Goal: Task Accomplishment & Management: Use online tool/utility

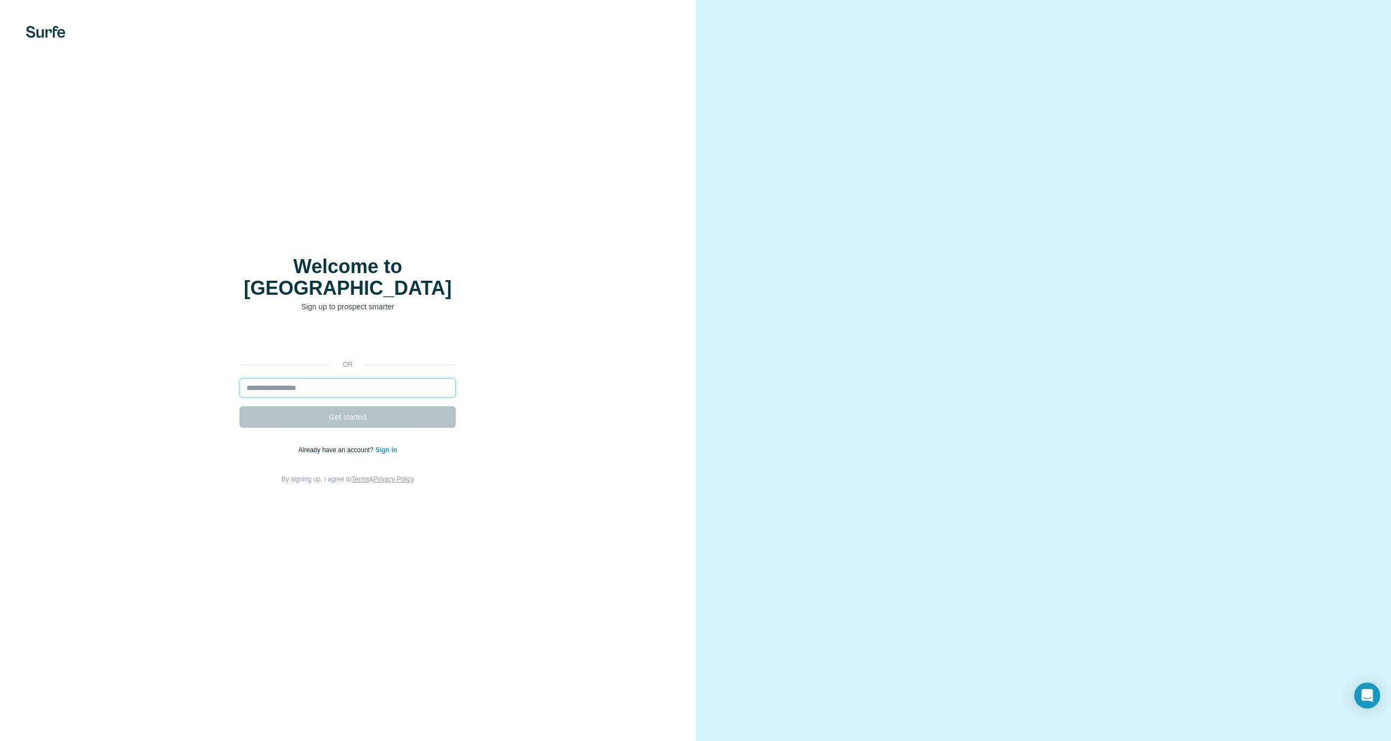
click at [324, 378] on input "email" at bounding box center [347, 387] width 216 height 19
type input "**********"
click at [336, 411] on span "Get started" at bounding box center [347, 416] width 37 height 11
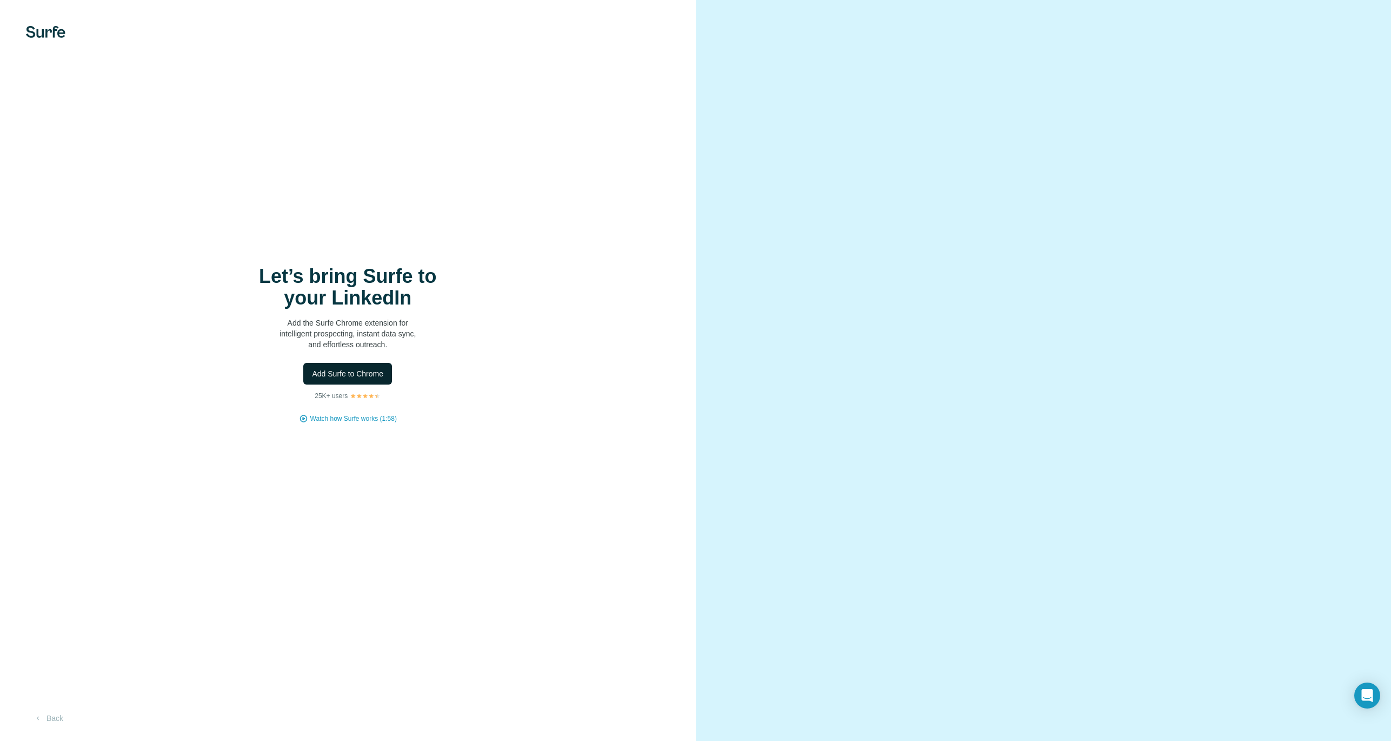
click at [339, 374] on span "Add Surfe to Chrome" at bounding box center [347, 373] width 71 height 11
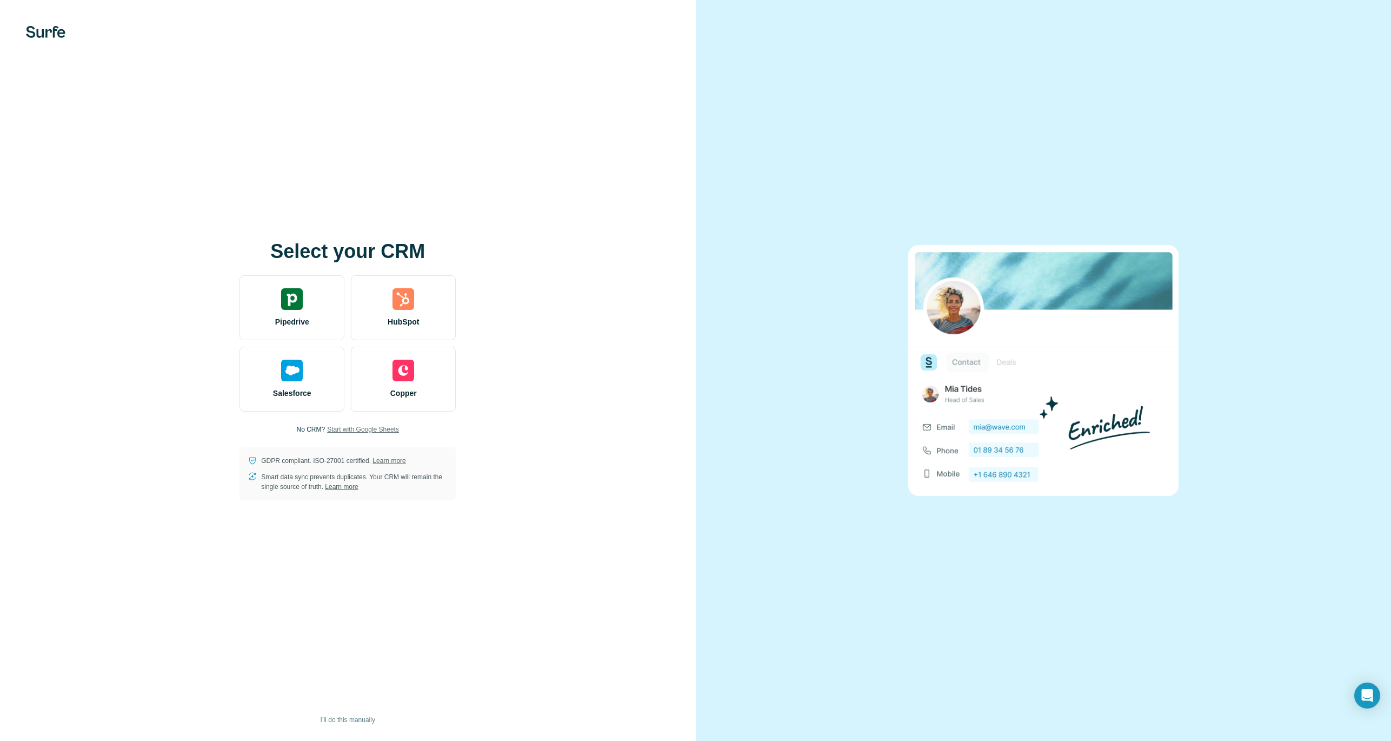
click at [356, 427] on span "Start with Google Sheets" at bounding box center [363, 429] width 72 height 10
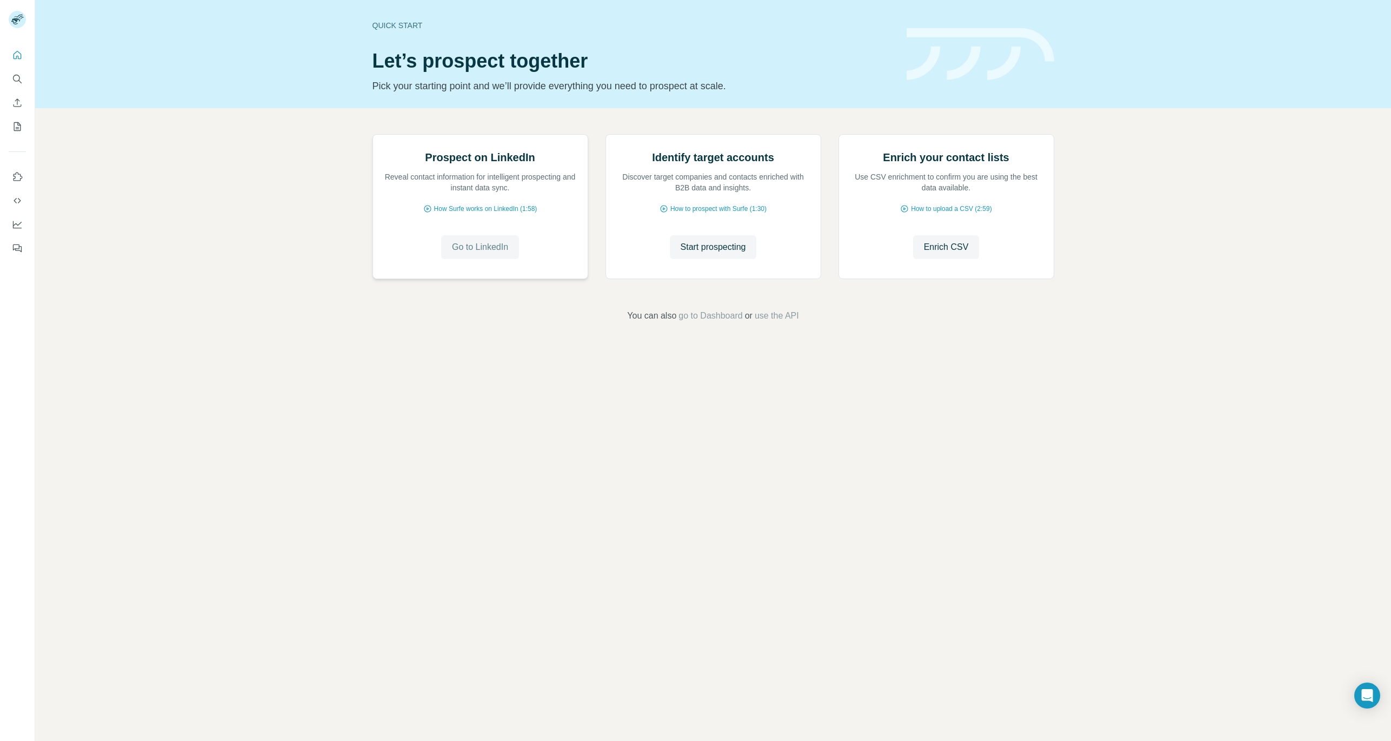
click at [487, 254] on span "Go to LinkedIn" at bounding box center [480, 247] width 56 height 13
click at [685, 322] on span "go to Dashboard" at bounding box center [710, 315] width 64 height 13
click at [638, 278] on div "Identify target accounts Discover target companies and contacts enriched with B…" at bounding box center [713, 207] width 215 height 144
click at [463, 214] on span "How Surfe works on LinkedIn (1:58)" at bounding box center [485, 209] width 103 height 10
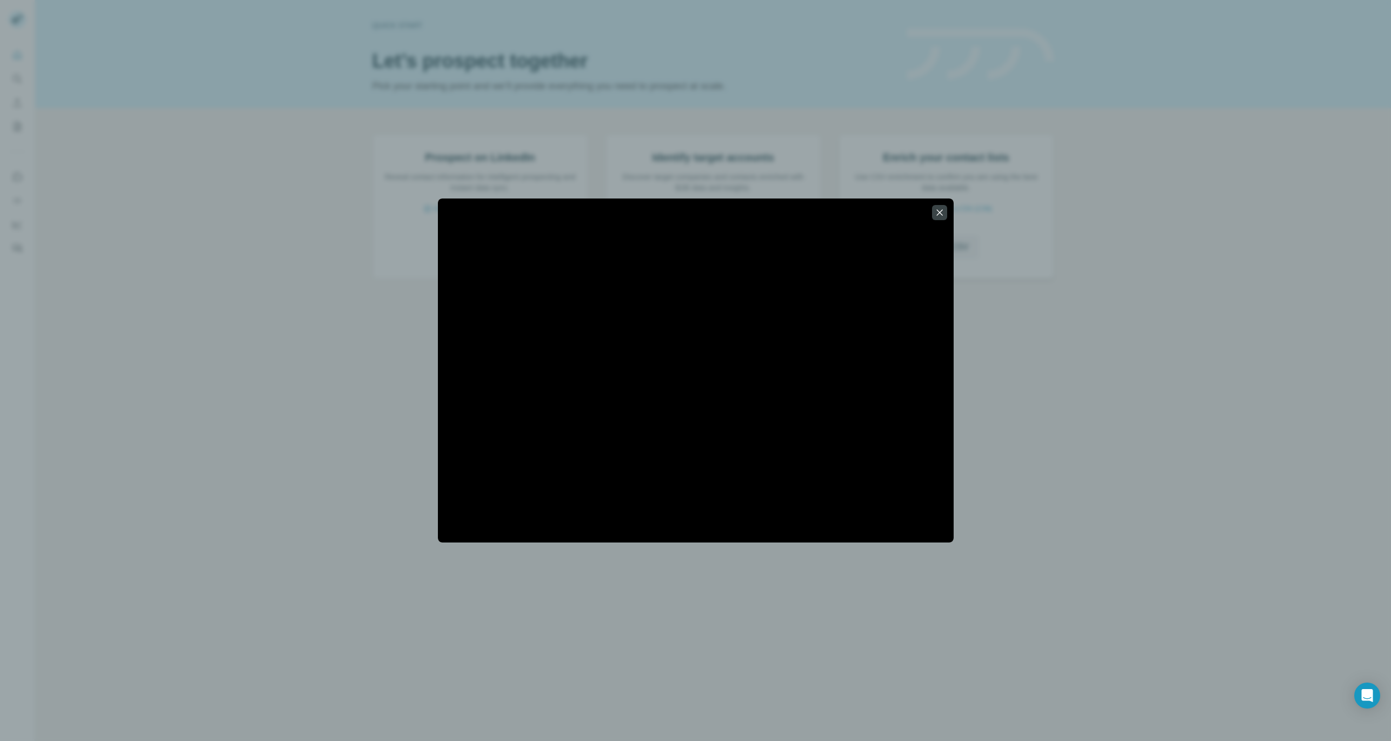
click at [938, 214] on icon "button" at bounding box center [939, 212] width 11 height 11
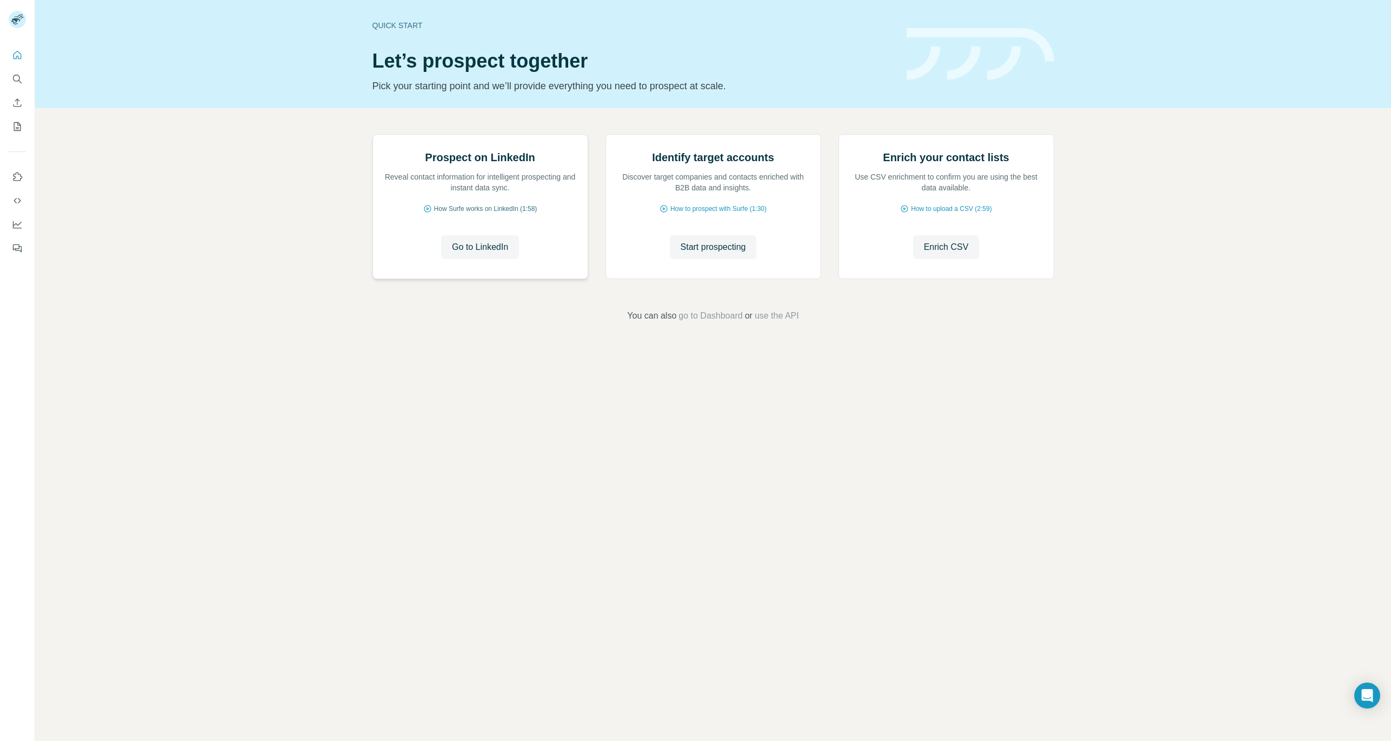
click at [492, 214] on span "How Surfe works on LinkedIn (1:58)" at bounding box center [485, 209] width 103 height 10
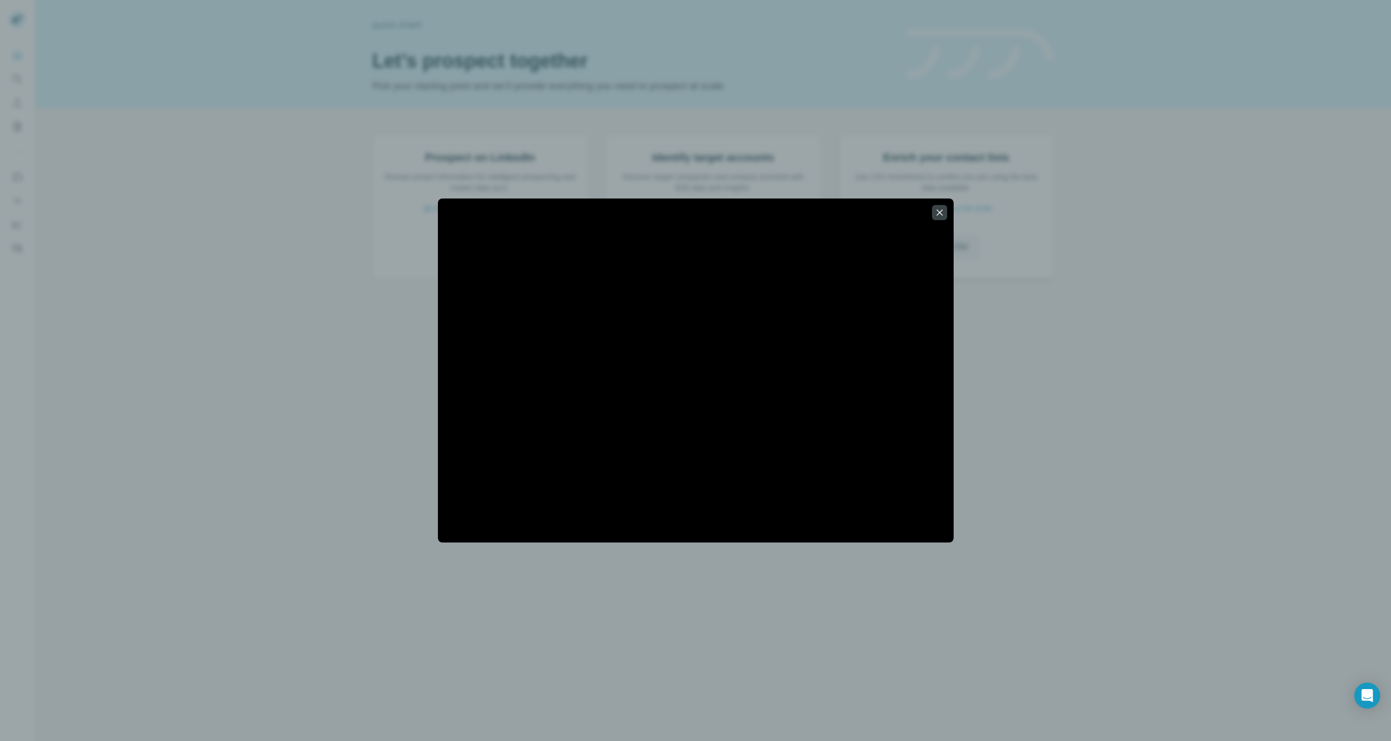
click at [945, 211] on button "button" at bounding box center [939, 212] width 15 height 15
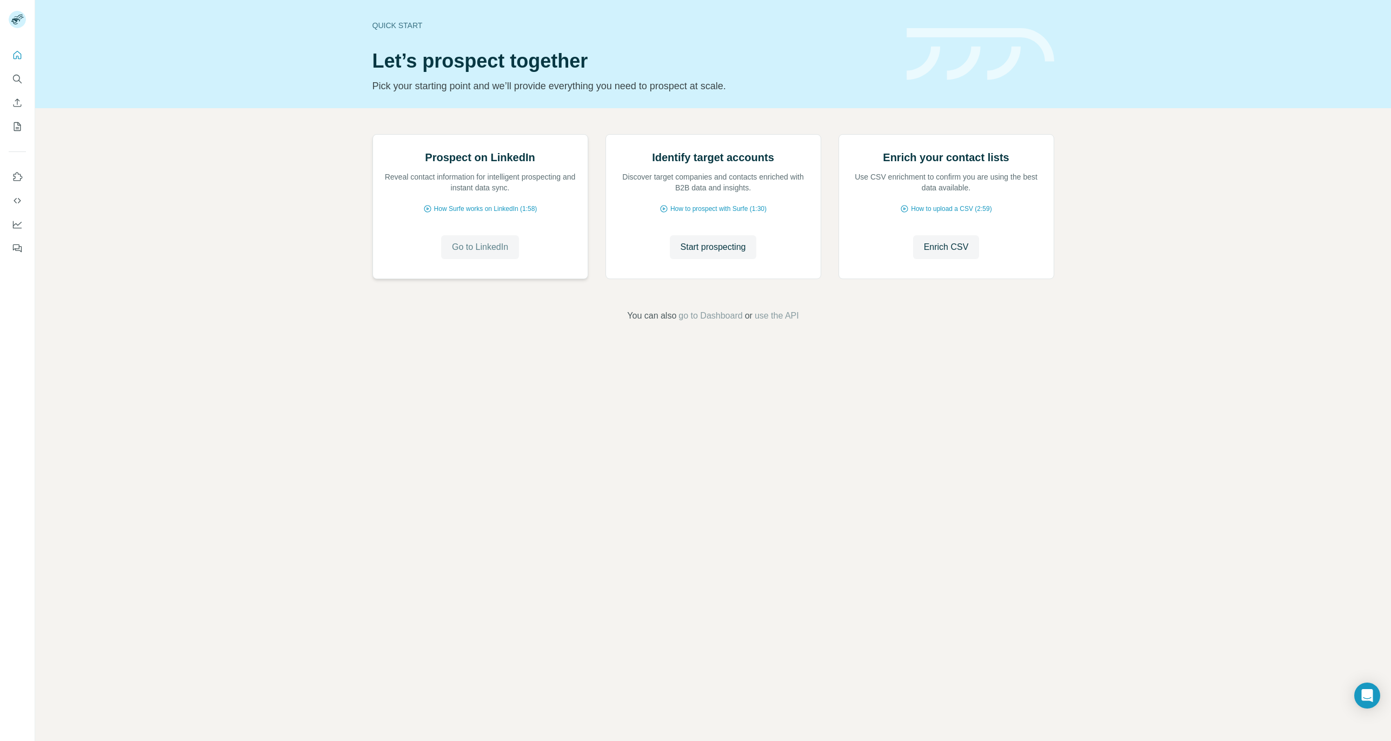
click at [481, 254] on span "Go to LinkedIn" at bounding box center [480, 247] width 56 height 13
click at [717, 322] on span "go to Dashboard" at bounding box center [710, 315] width 64 height 13
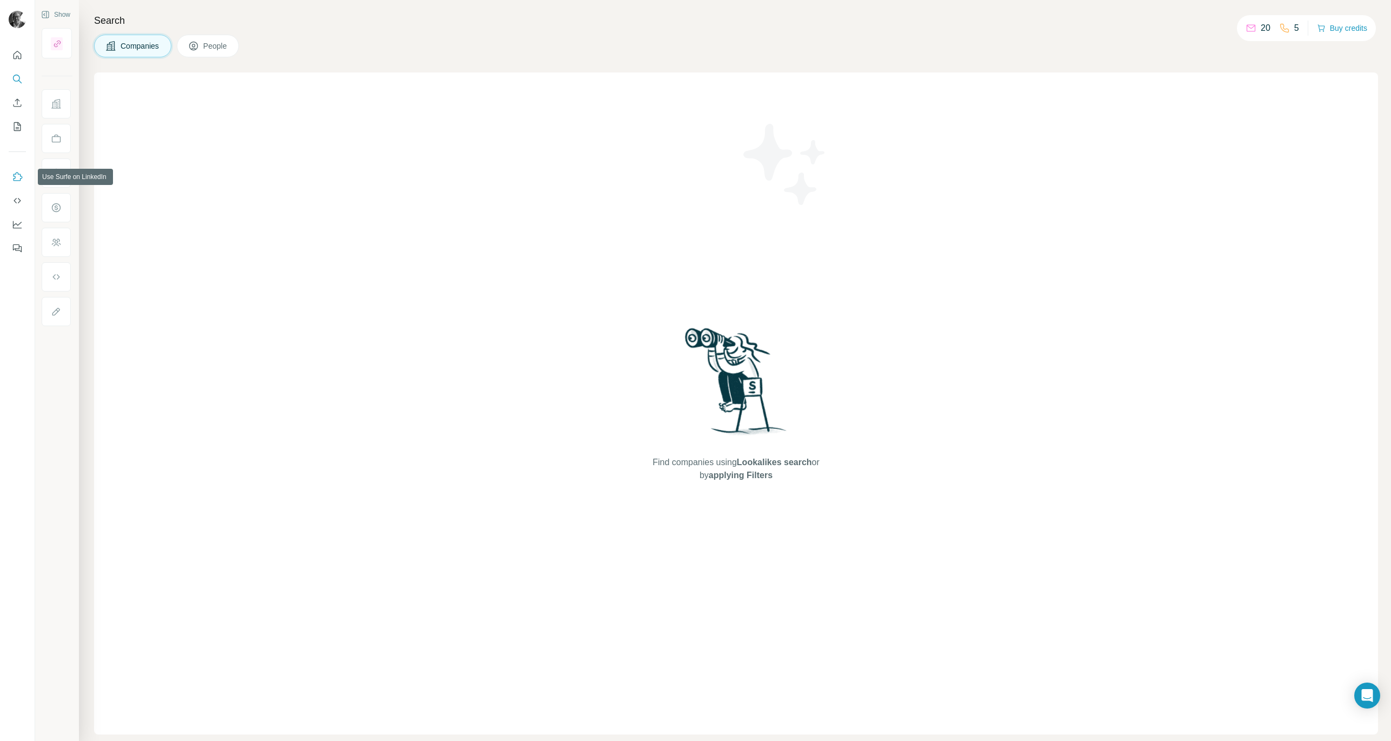
click at [15, 178] on icon "Use Surfe on LinkedIn" at bounding box center [17, 176] width 11 height 11
click at [140, 46] on span "Companies" at bounding box center [140, 46] width 39 height 11
click at [140, 45] on span "Companies" at bounding box center [140, 46] width 39 height 11
click at [138, 46] on span "Companies" at bounding box center [140, 46] width 39 height 11
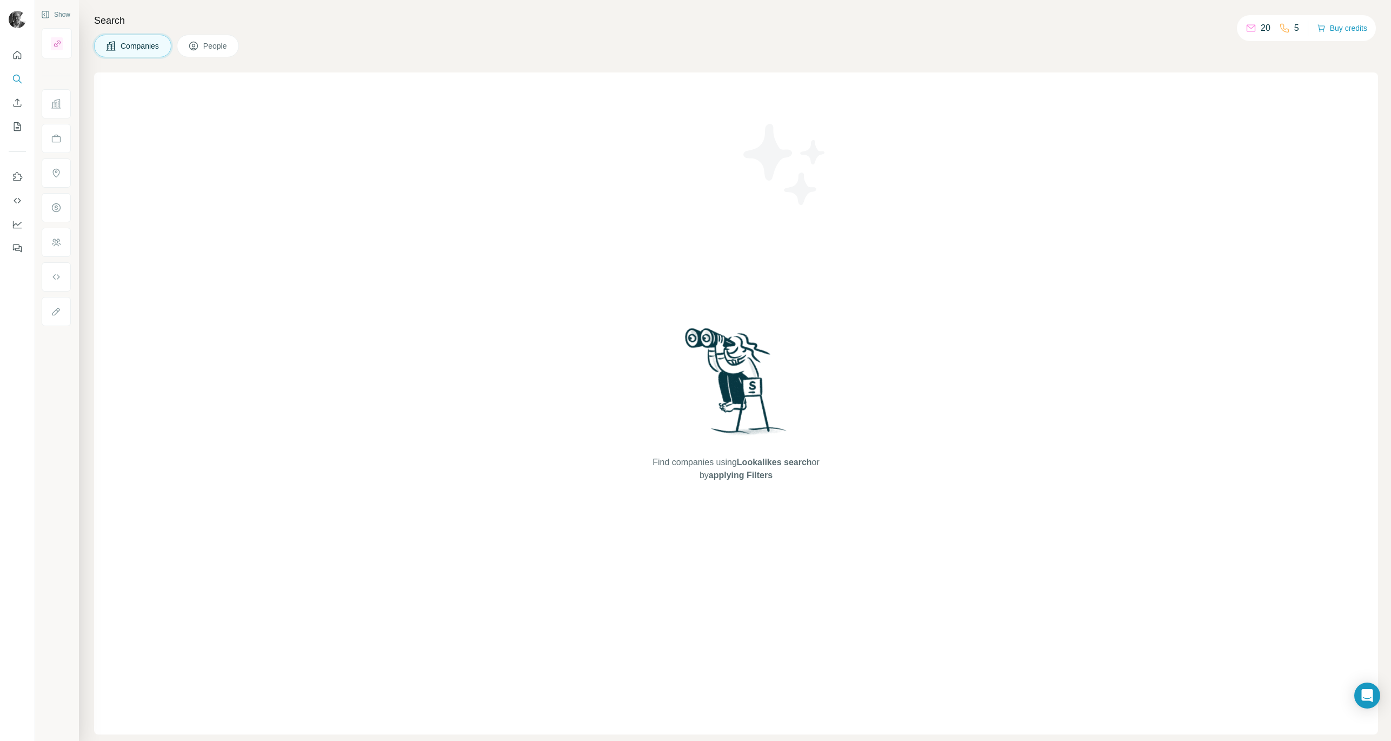
click at [185, 43] on button "People" at bounding box center [208, 46] width 63 height 23
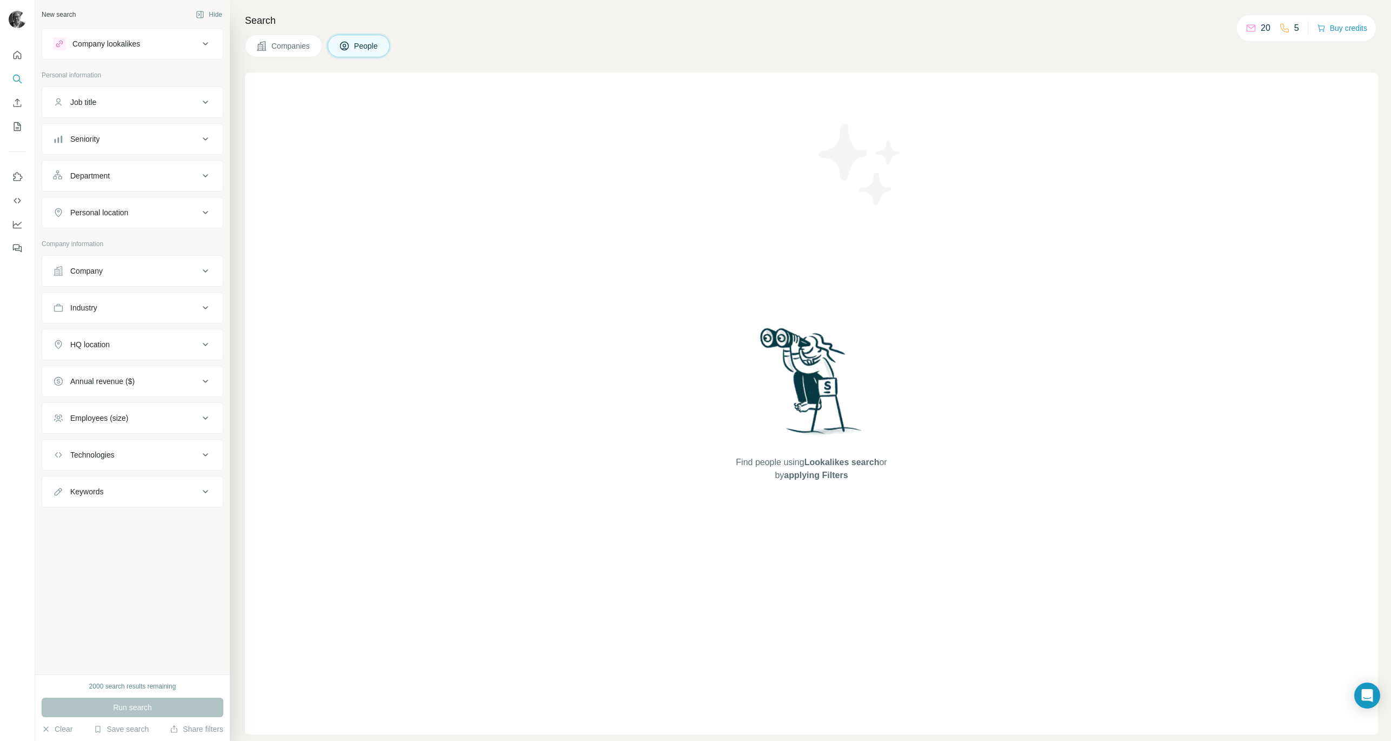
click at [94, 100] on div "Job title" at bounding box center [83, 102] width 26 height 11
click at [141, 104] on div "Job title" at bounding box center [126, 102] width 146 height 11
click at [101, 302] on div "Industry" at bounding box center [126, 307] width 146 height 11
click at [103, 338] on input at bounding box center [127, 335] width 134 height 12
type input "***"
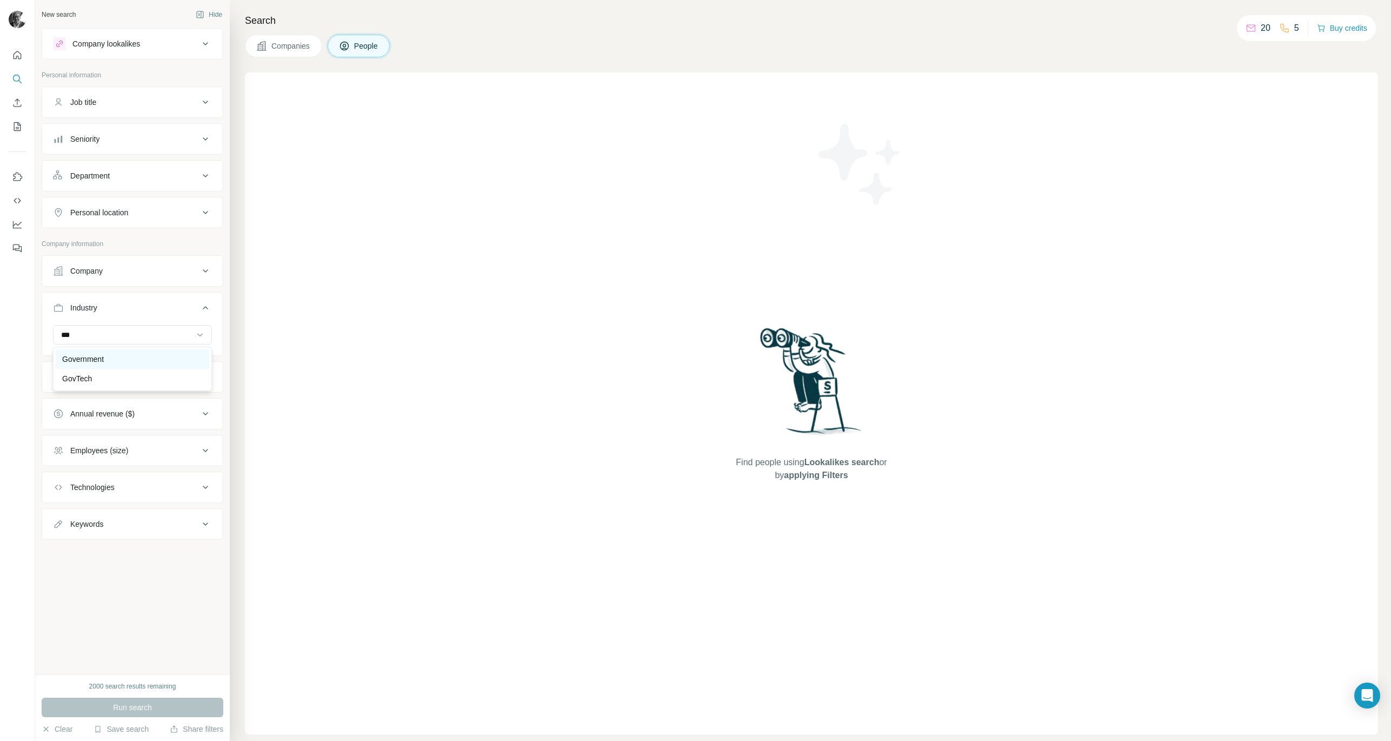
click at [96, 364] on div "Government" at bounding box center [133, 358] width 154 height 19
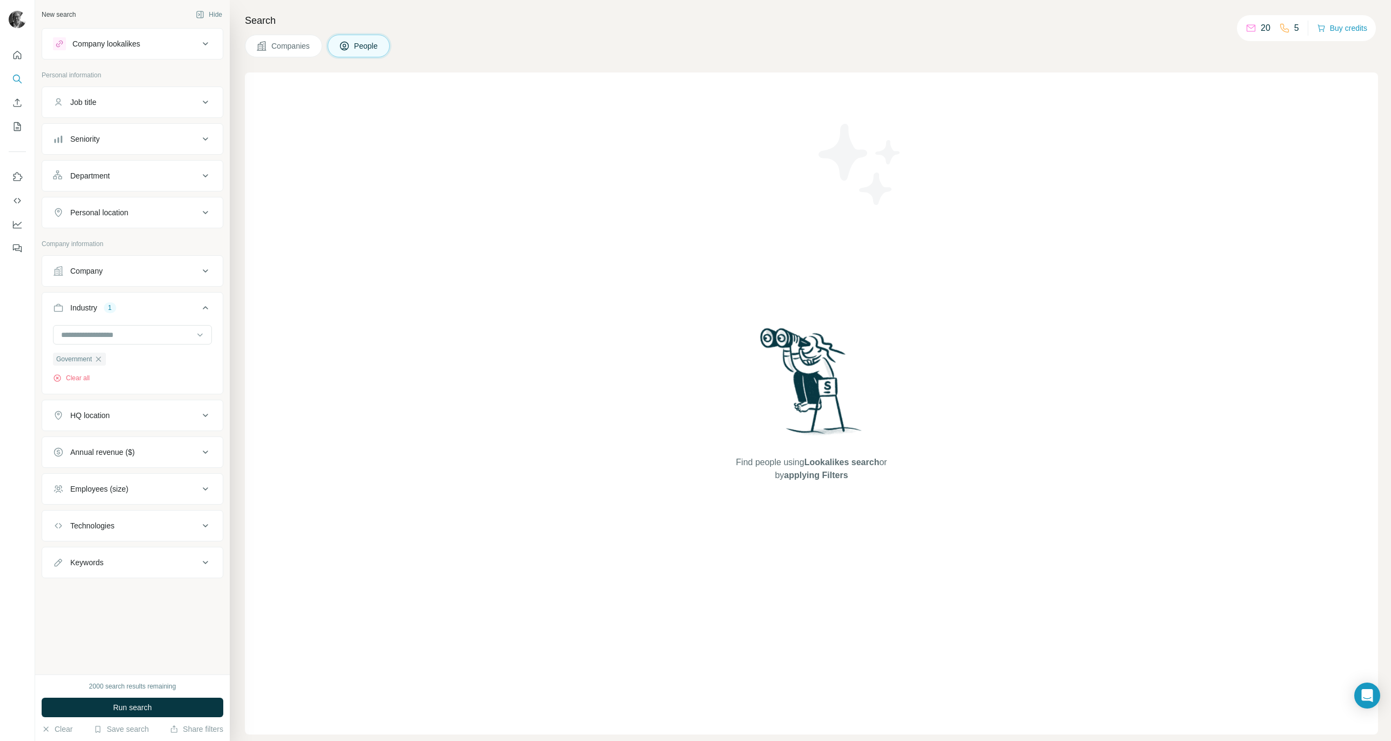
click at [132, 417] on div "HQ location" at bounding box center [126, 415] width 146 height 11
click at [110, 445] on input "text" at bounding box center [132, 441] width 159 height 19
click at [75, 444] on input "**********" at bounding box center [132, 441] width 159 height 19
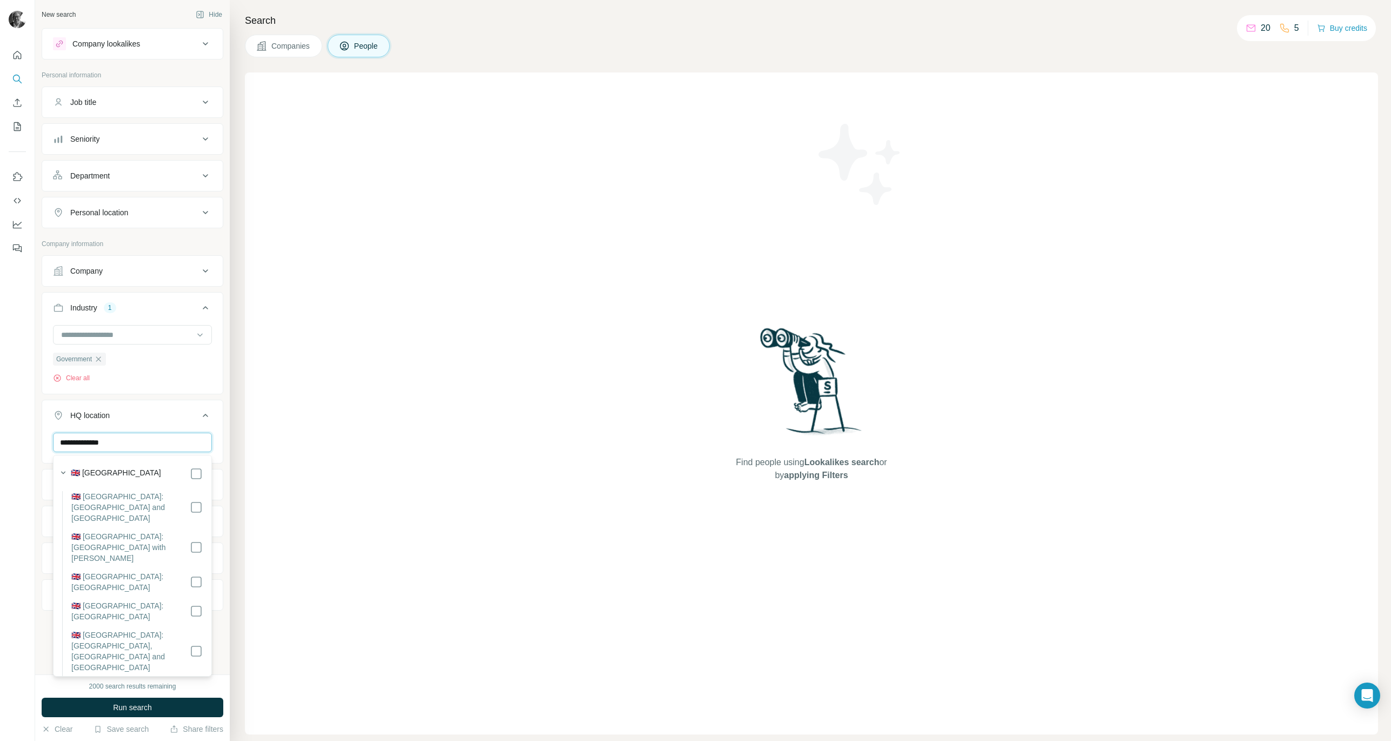
type input "**********"
click at [102, 471] on label "🇬🇧 United Kingdom" at bounding box center [116, 473] width 90 height 13
click at [116, 103] on div "Job title" at bounding box center [126, 102] width 146 height 11
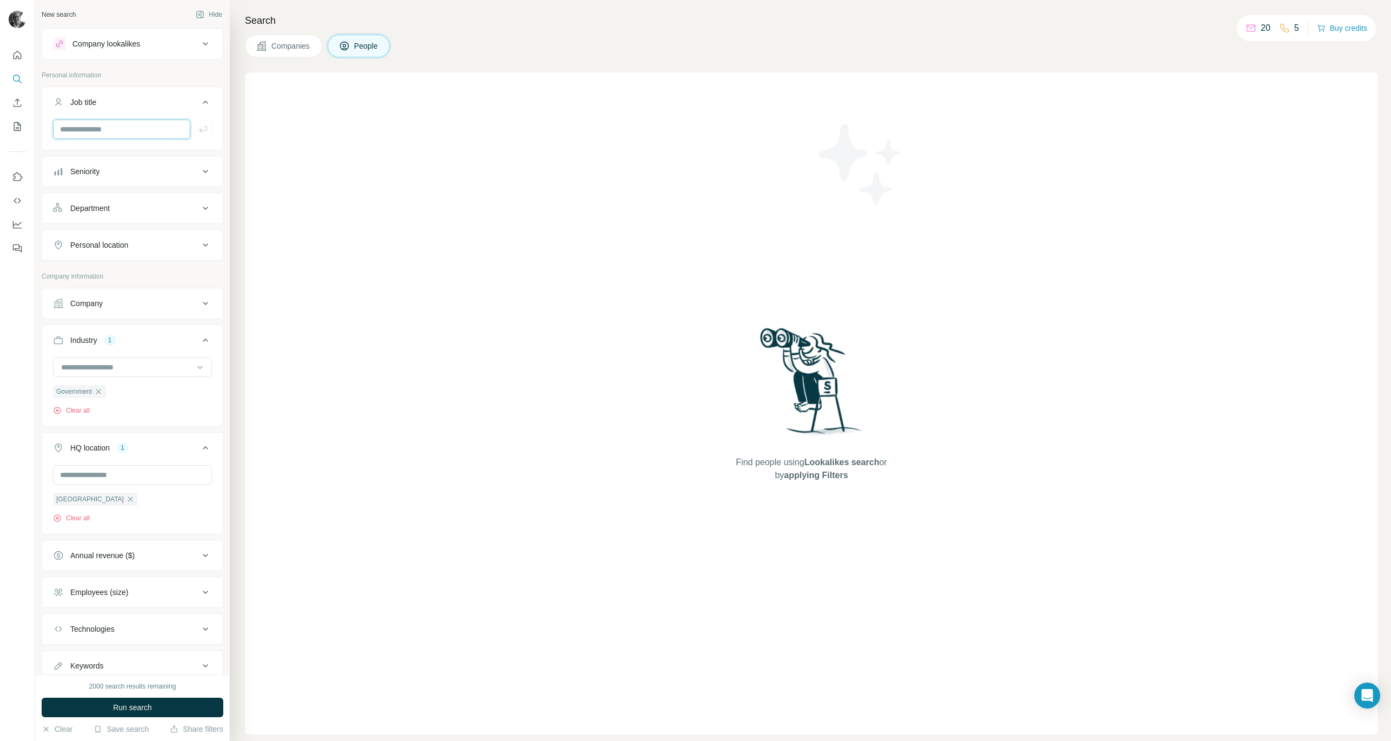
click at [104, 126] on input "text" at bounding box center [121, 128] width 137 height 19
type input "**********"
click at [198, 127] on icon "button" at bounding box center [203, 129] width 11 height 11
click at [143, 126] on input "text" at bounding box center [121, 128] width 137 height 19
type input "***"
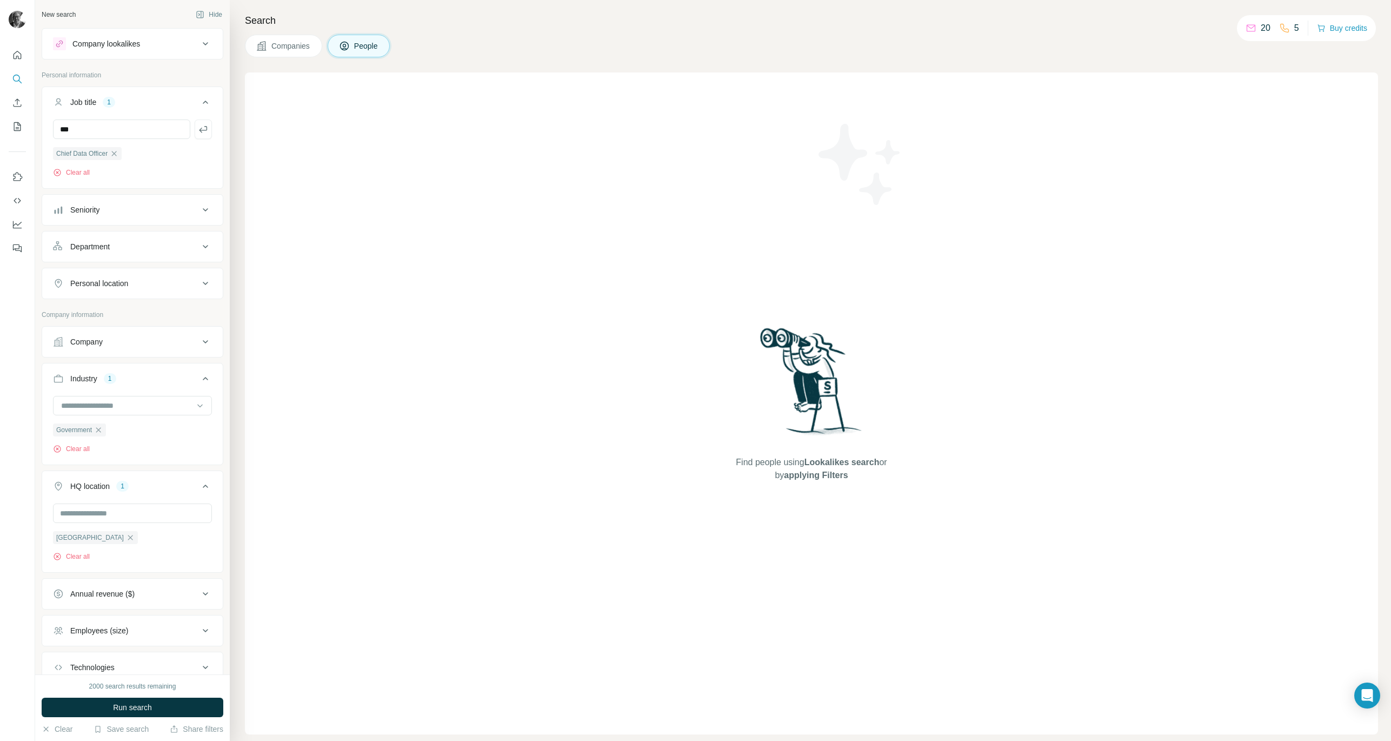
click at [198, 130] on icon "button" at bounding box center [203, 129] width 11 height 11
click at [112, 131] on input "text" at bounding box center [121, 128] width 137 height 19
type input "**********"
click at [198, 129] on icon "button" at bounding box center [203, 129] width 11 height 11
click at [121, 127] on input "text" at bounding box center [121, 128] width 137 height 19
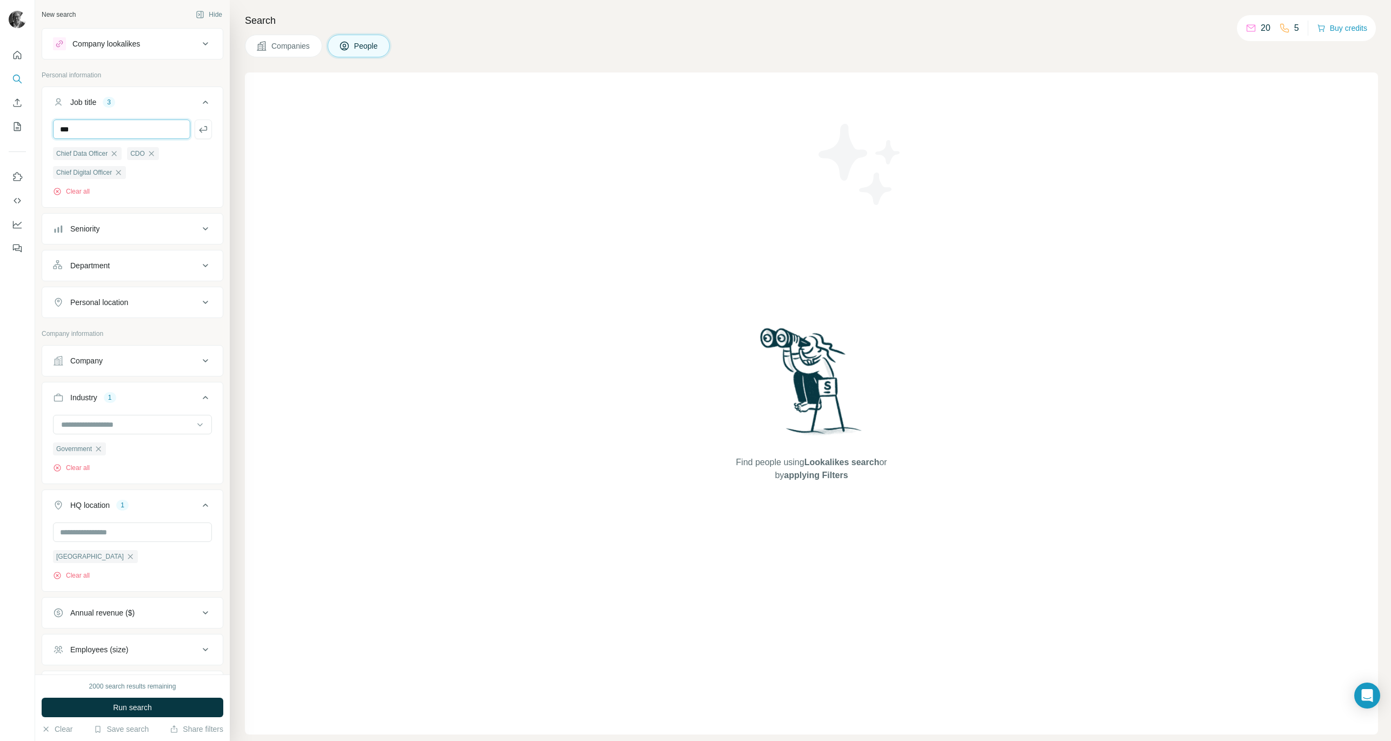
type input "***"
click at [198, 129] on icon "button" at bounding box center [203, 129] width 11 height 11
click at [141, 223] on button "Seniority" at bounding box center [132, 229] width 181 height 26
click at [59, 275] on icon at bounding box center [59, 276] width 13 height 13
click at [59, 292] on icon at bounding box center [59, 295] width 13 height 13
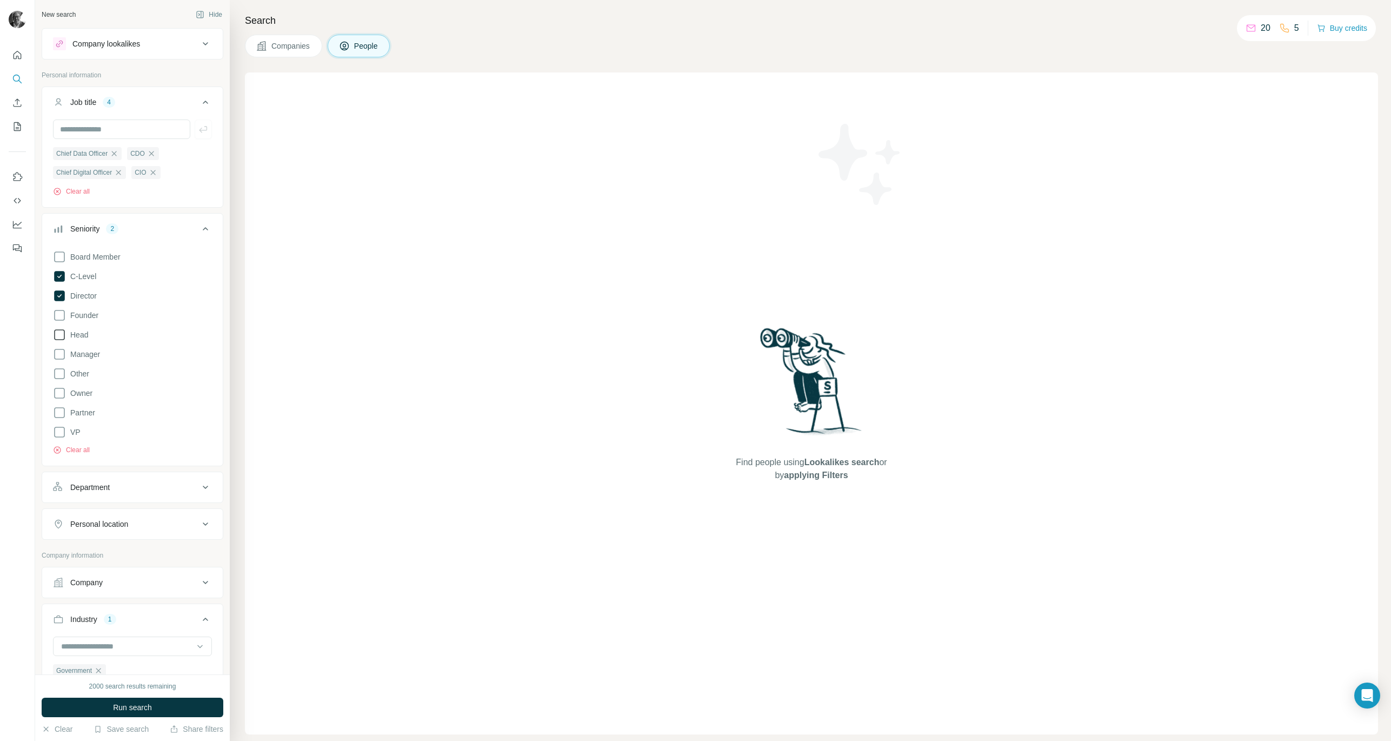
click at [62, 333] on icon at bounding box center [59, 334] width 13 height 13
click at [59, 433] on icon at bounding box center [59, 431] width 13 height 13
click at [201, 228] on icon at bounding box center [205, 228] width 13 height 13
click at [136, 704] on span "Run search" at bounding box center [132, 707] width 39 height 11
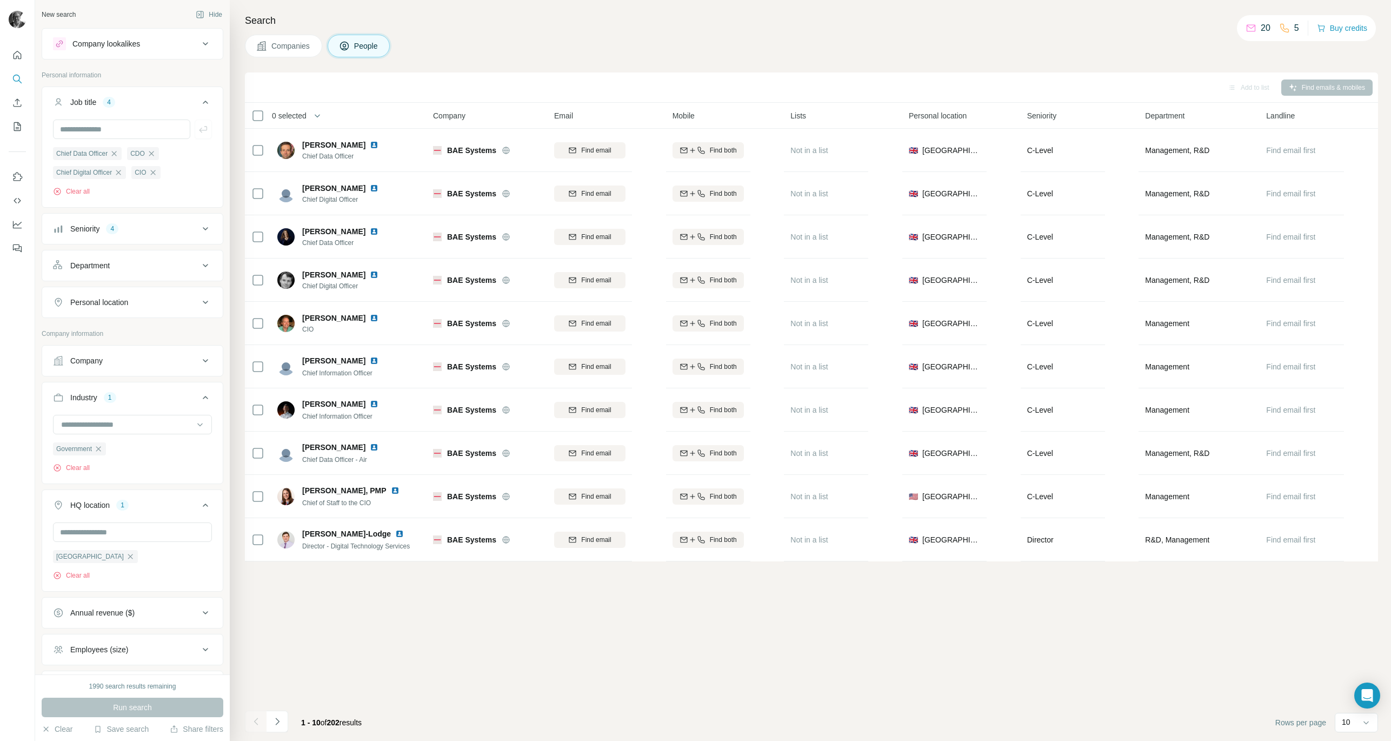
click at [186, 361] on div "Company" at bounding box center [126, 360] width 146 height 11
click at [199, 360] on icon at bounding box center [205, 360] width 13 height 13
click at [123, 424] on input at bounding box center [127, 424] width 134 height 12
type input "******"
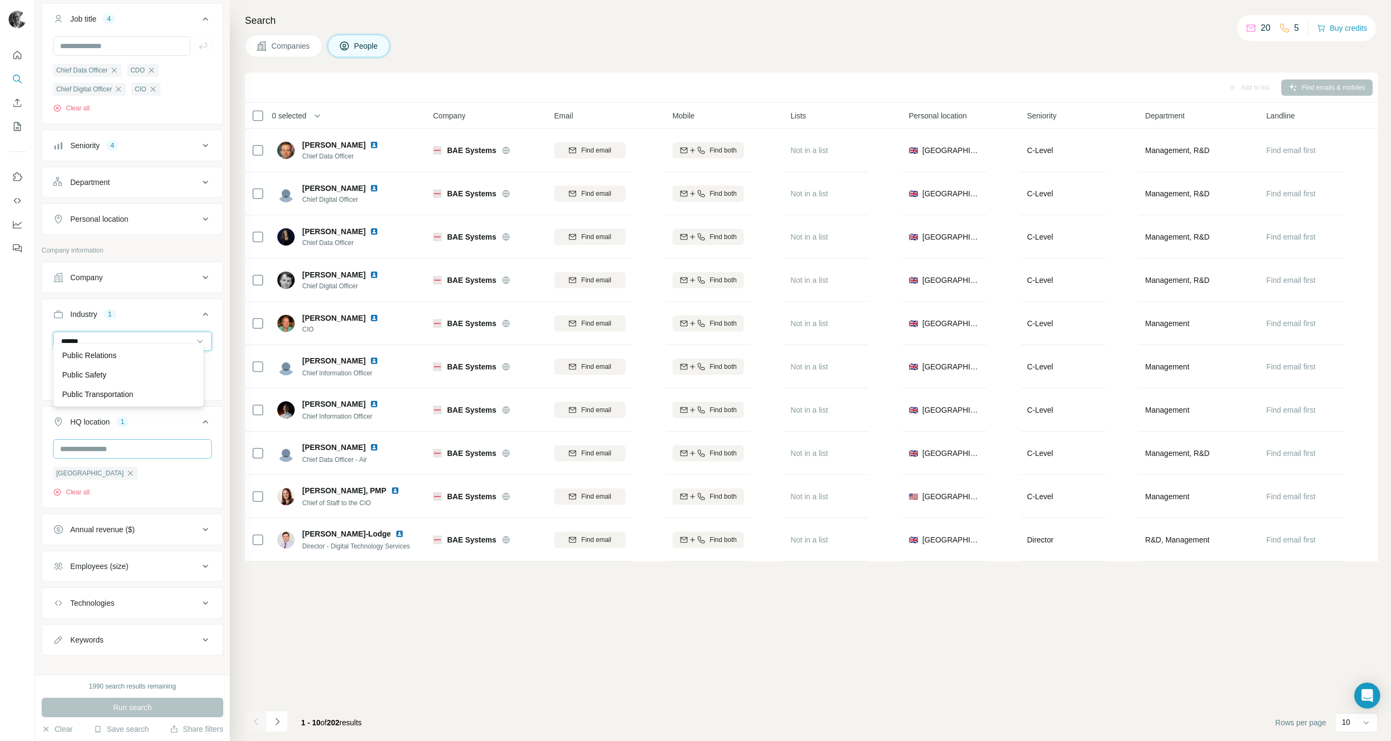
scroll to position [96, 0]
click at [45, 351] on div "Government Clear all" at bounding box center [132, 353] width 181 height 66
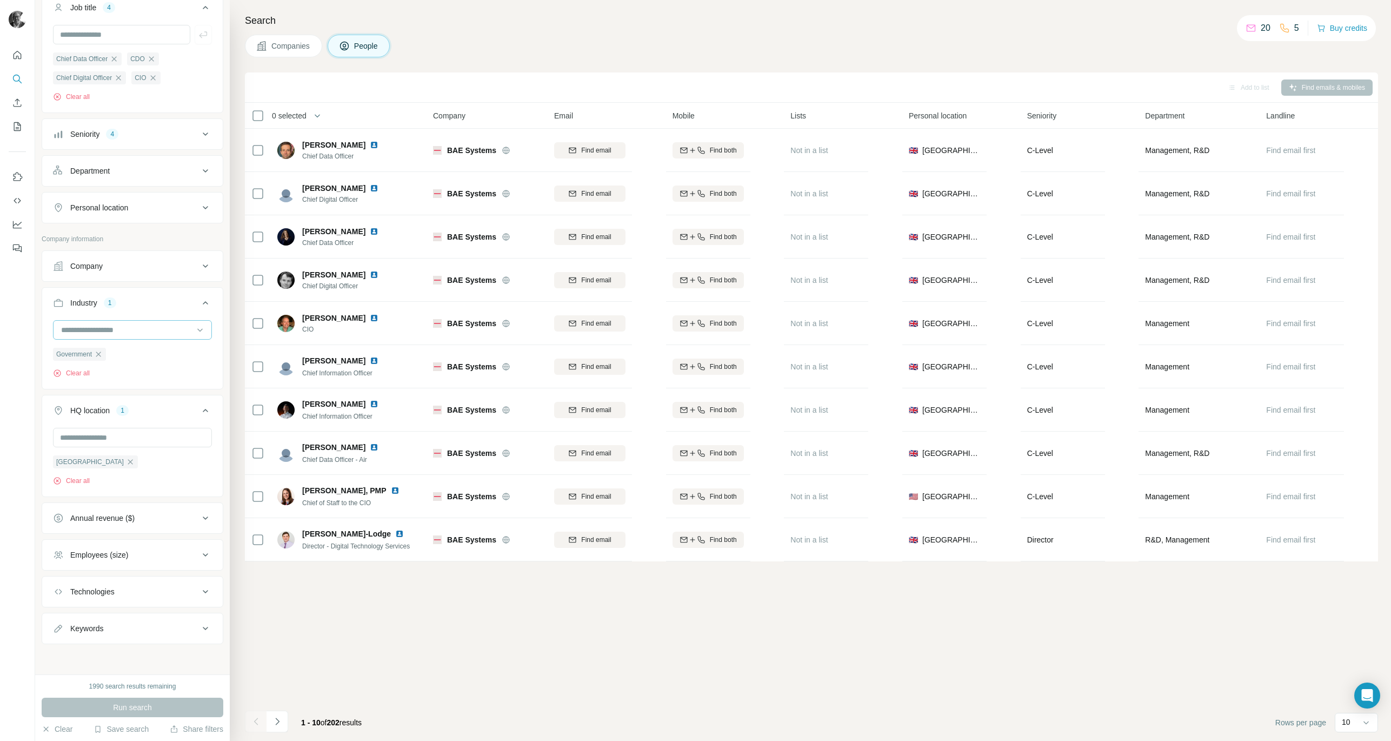
click at [120, 329] on input at bounding box center [127, 330] width 134 height 12
type input "***"
click at [75, 374] on p "GovTech" at bounding box center [77, 373] width 30 height 11
click at [1370, 724] on icon at bounding box center [1366, 722] width 11 height 11
click at [1353, 638] on p "60" at bounding box center [1348, 639] width 9 height 11
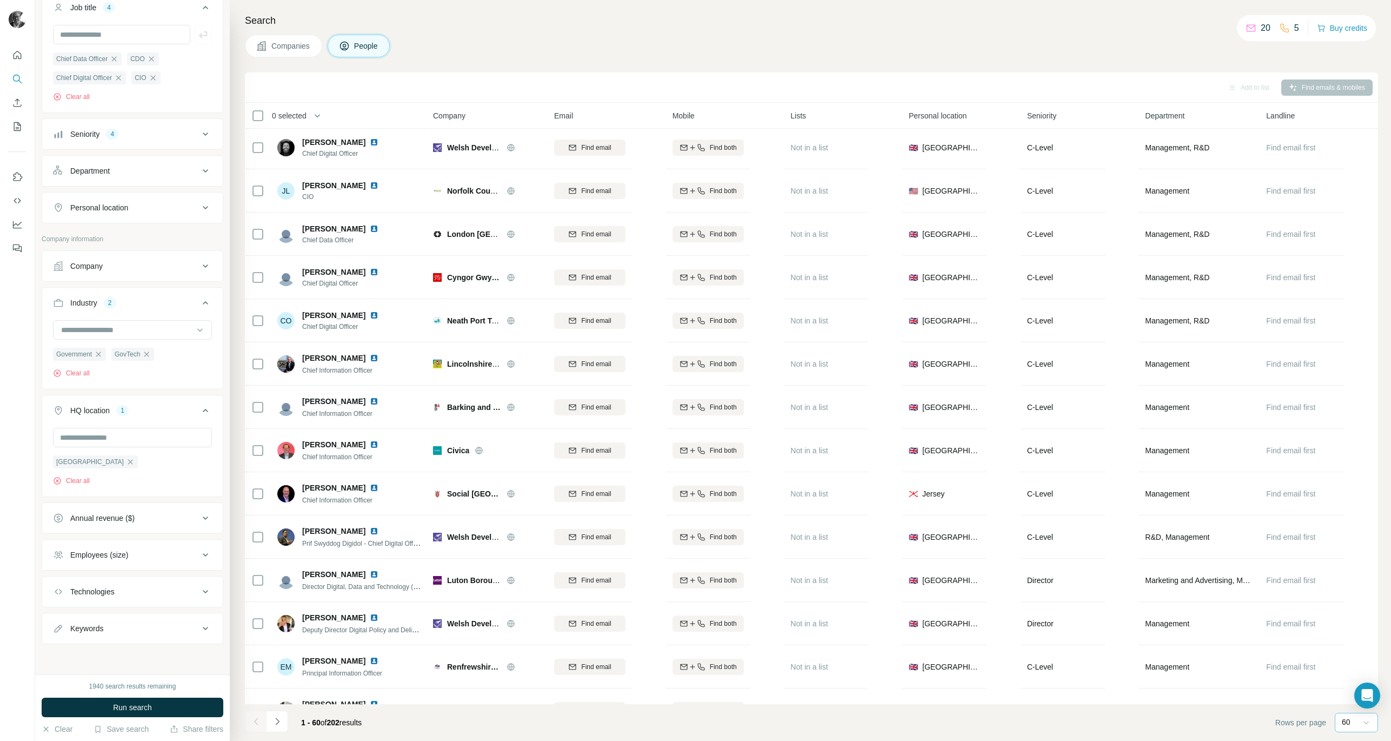
scroll to position [2026, 0]
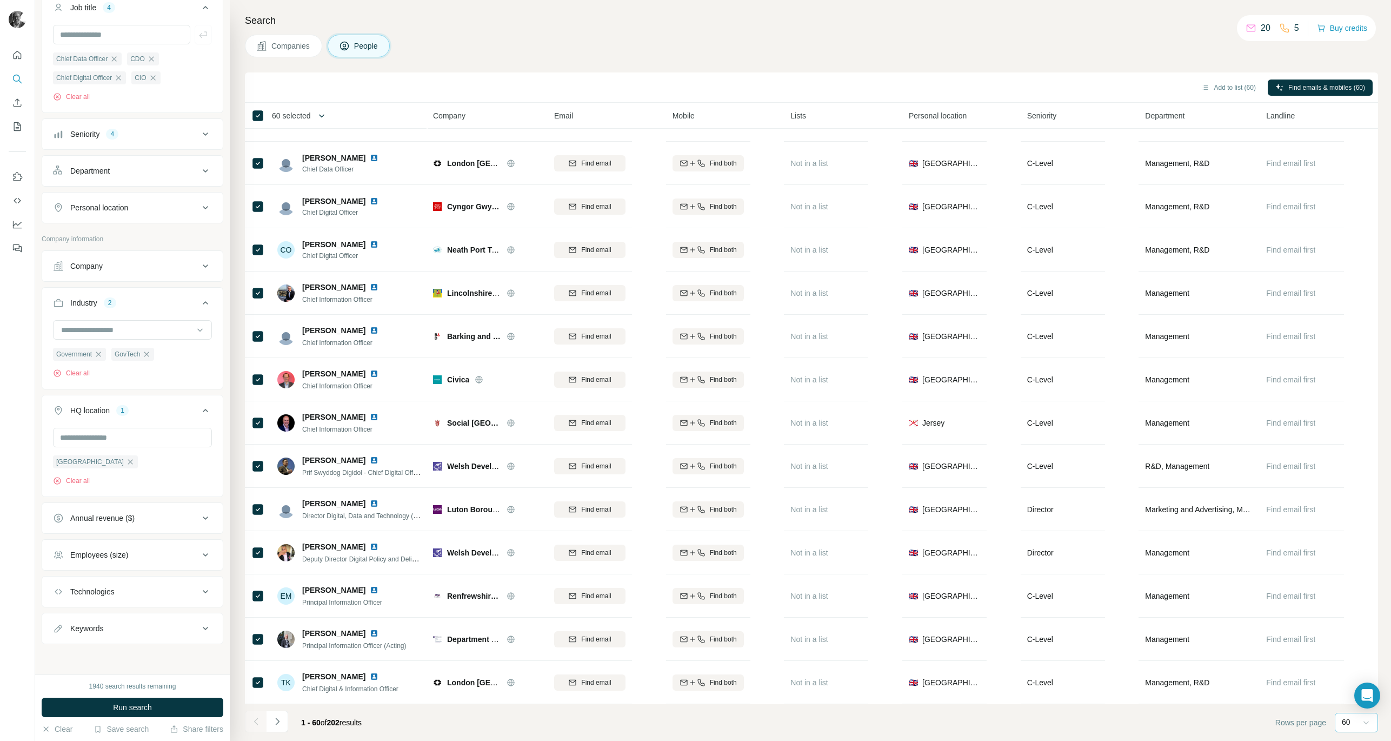
click at [318, 116] on icon "button" at bounding box center [321, 115] width 11 height 11
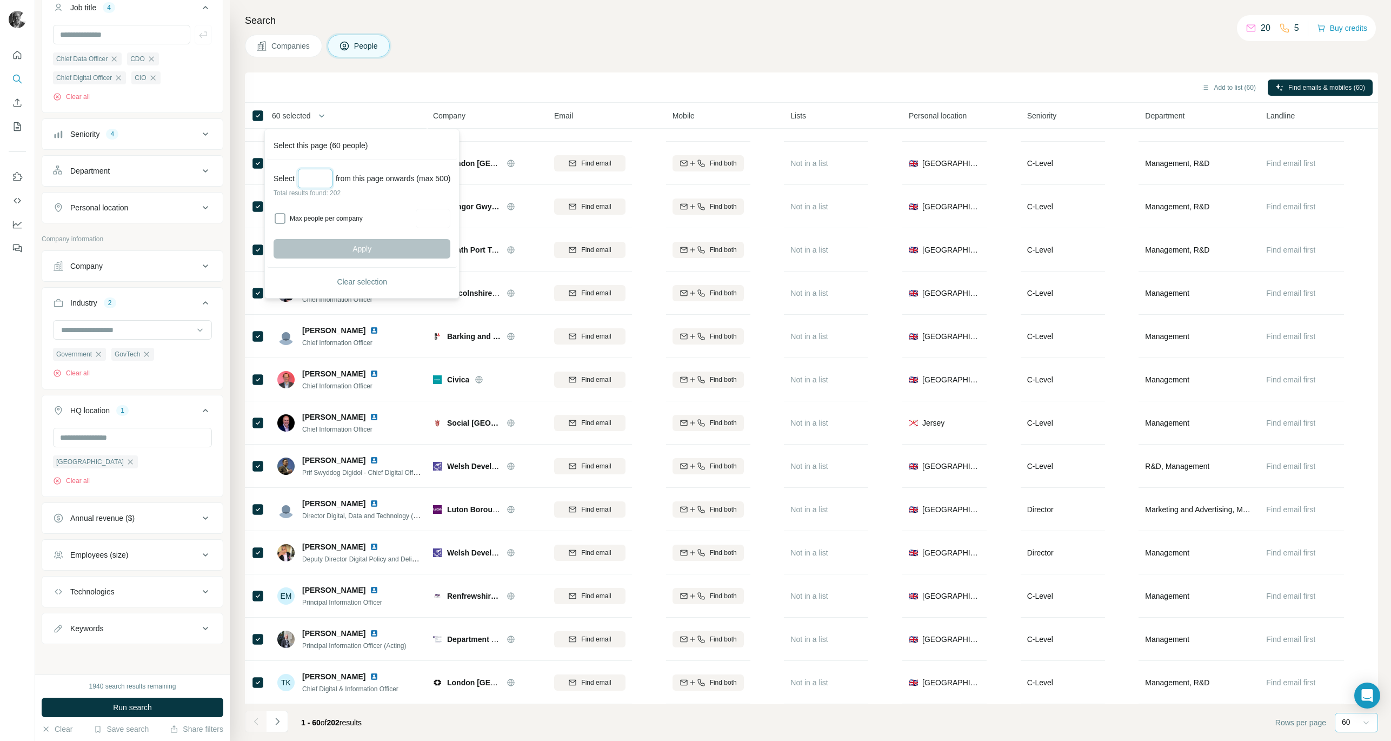
click at [316, 176] on input "Select a number (up to 500)" at bounding box center [315, 178] width 35 height 19
type input "***"
click at [369, 249] on span "Apply" at bounding box center [361, 248] width 19 height 11
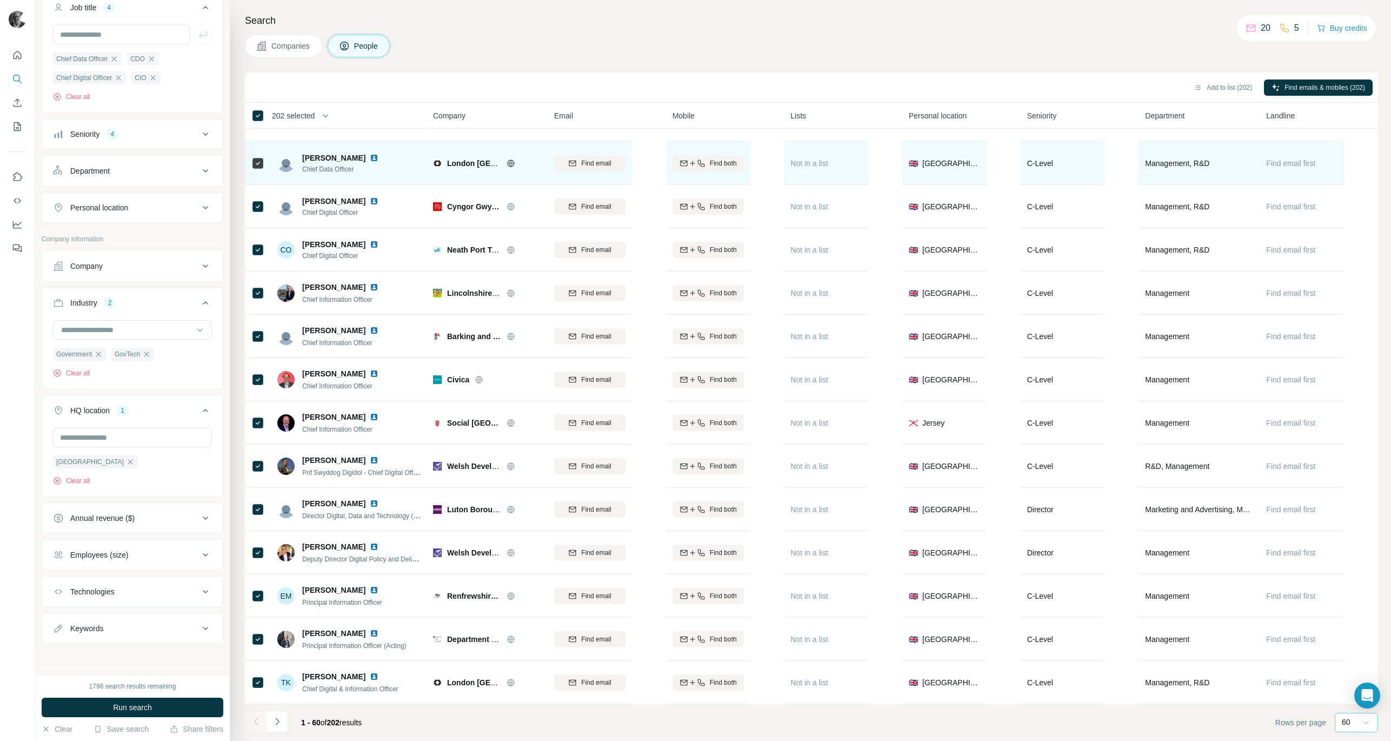
scroll to position [2021, 0]
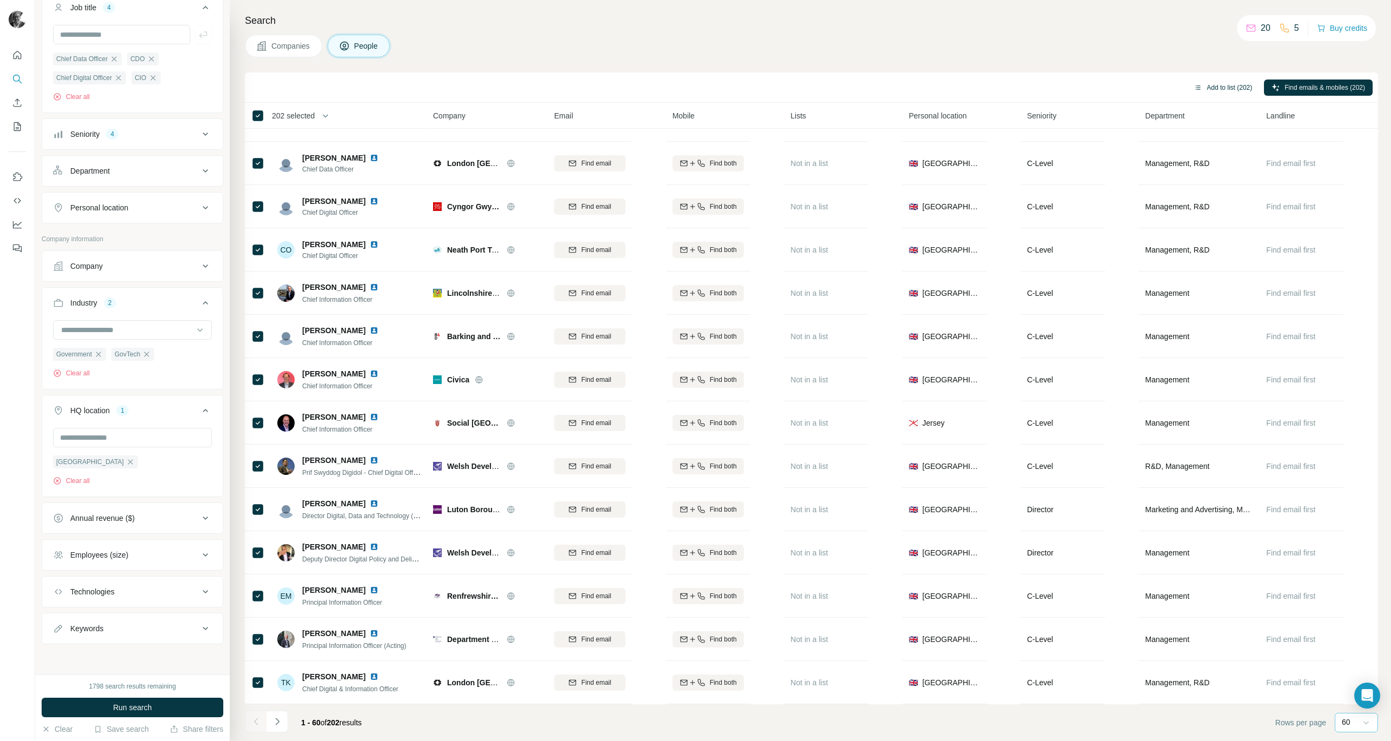
click at [1225, 83] on button "Add to list (202)" at bounding box center [1223, 87] width 74 height 16
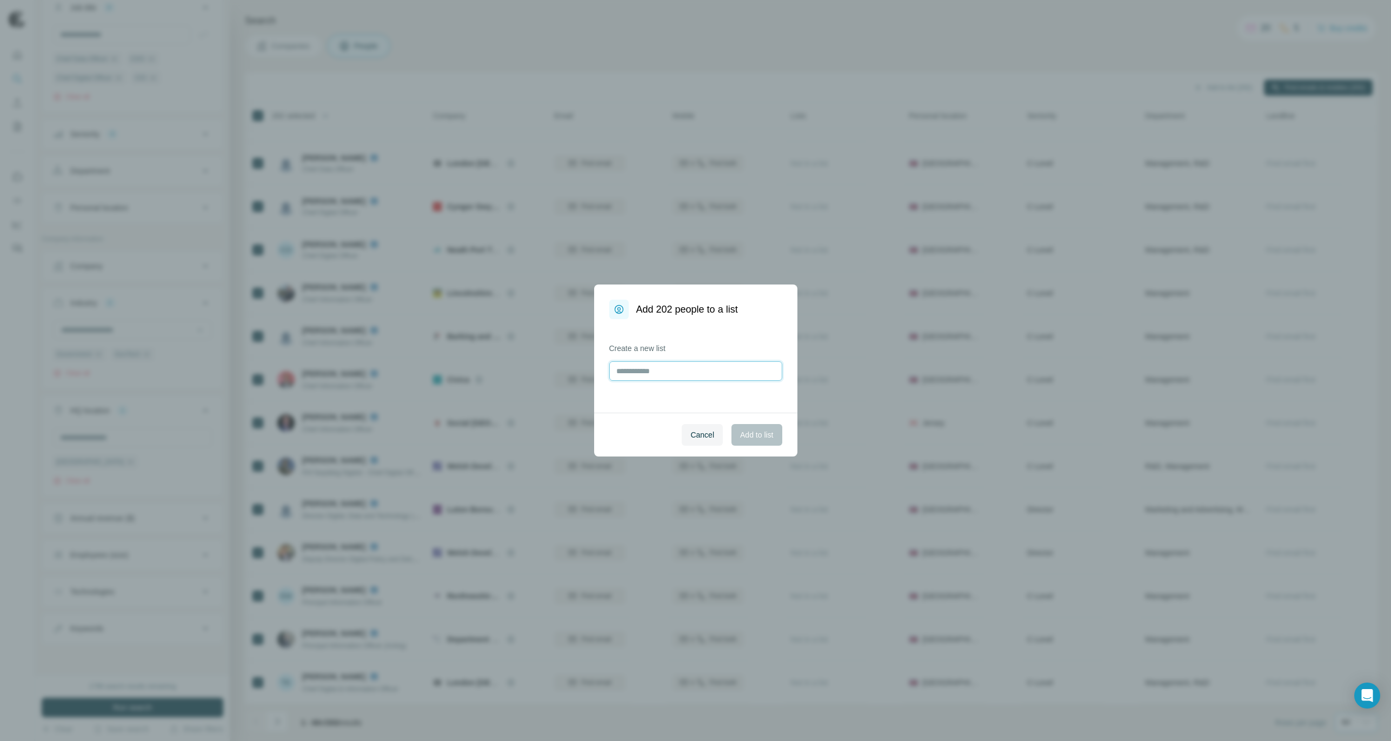
click at [722, 368] on input "text" at bounding box center [695, 370] width 173 height 19
type input "**********"
click at [753, 438] on span "Add to list" at bounding box center [756, 434] width 33 height 11
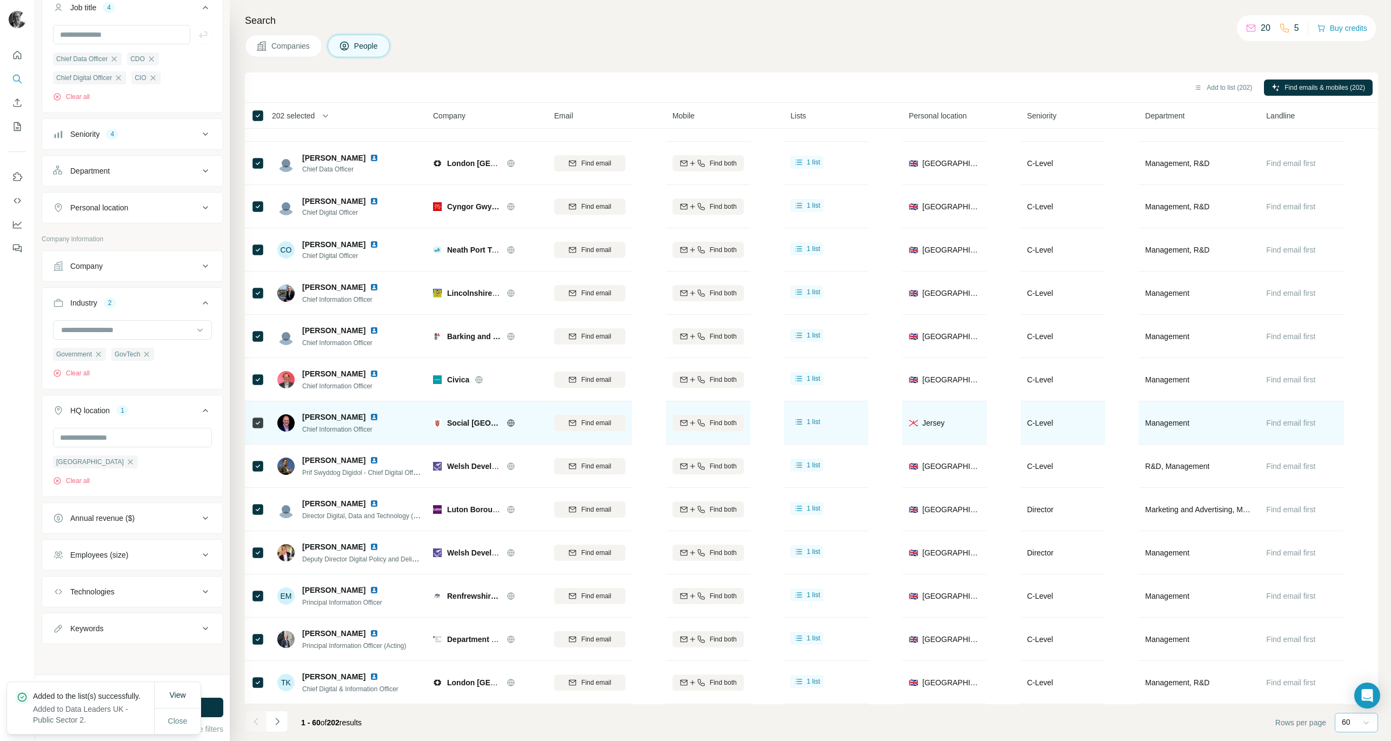
scroll to position [2026, 0]
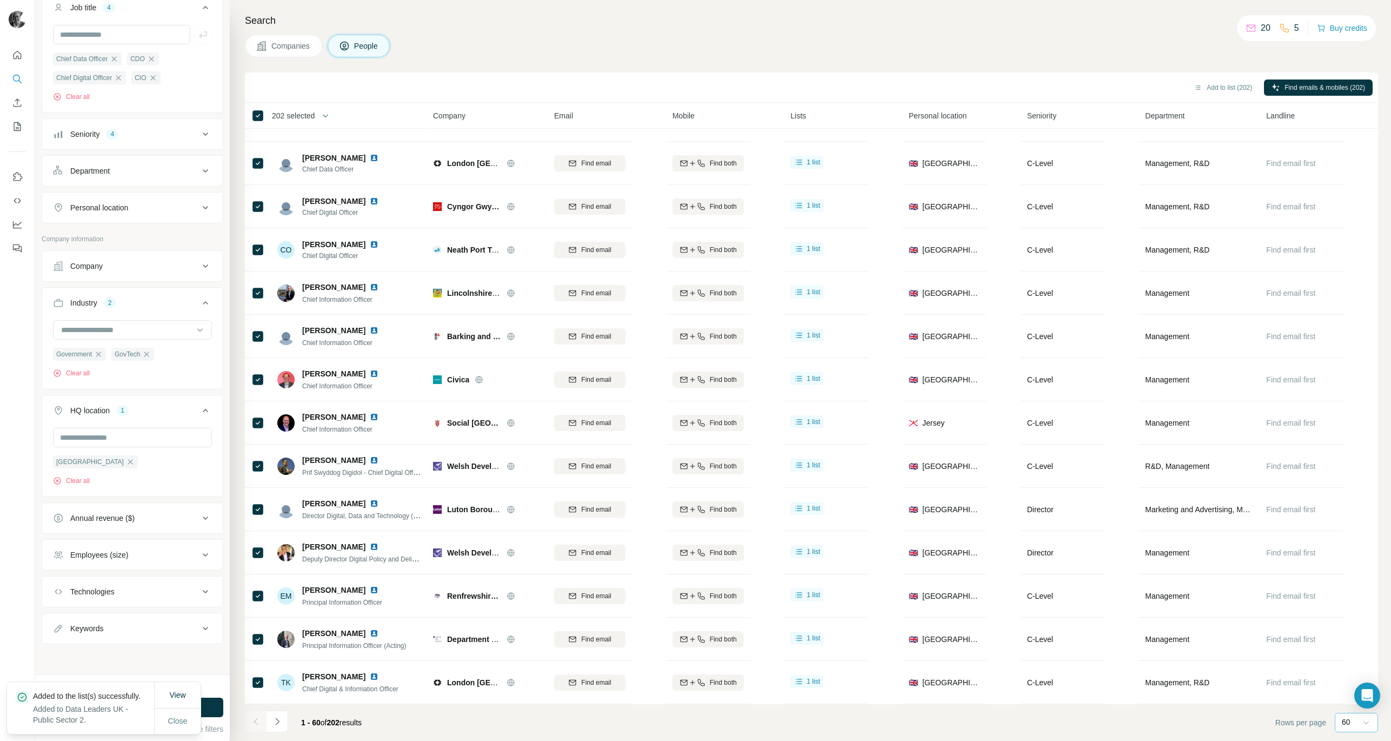
click at [1365, 723] on icon at bounding box center [1366, 722] width 11 height 11
click at [1228, 726] on footer "1 - 60 of 202 results Rows per page 60" at bounding box center [811, 722] width 1133 height 37
click at [146, 704] on span "Run search" at bounding box center [132, 707] width 39 height 11
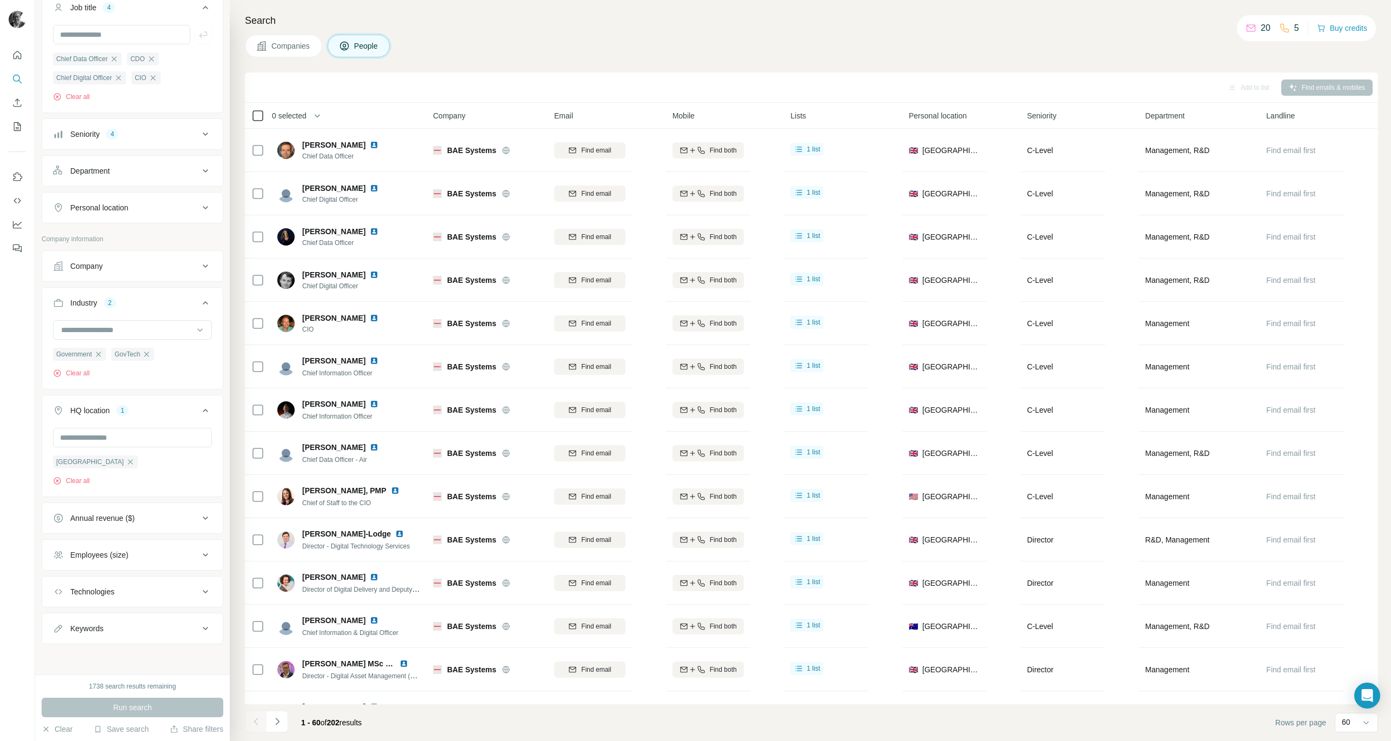
click at [263, 114] on div at bounding box center [257, 115] width 13 height 13
click at [324, 116] on icon "button" at bounding box center [321, 115] width 11 height 11
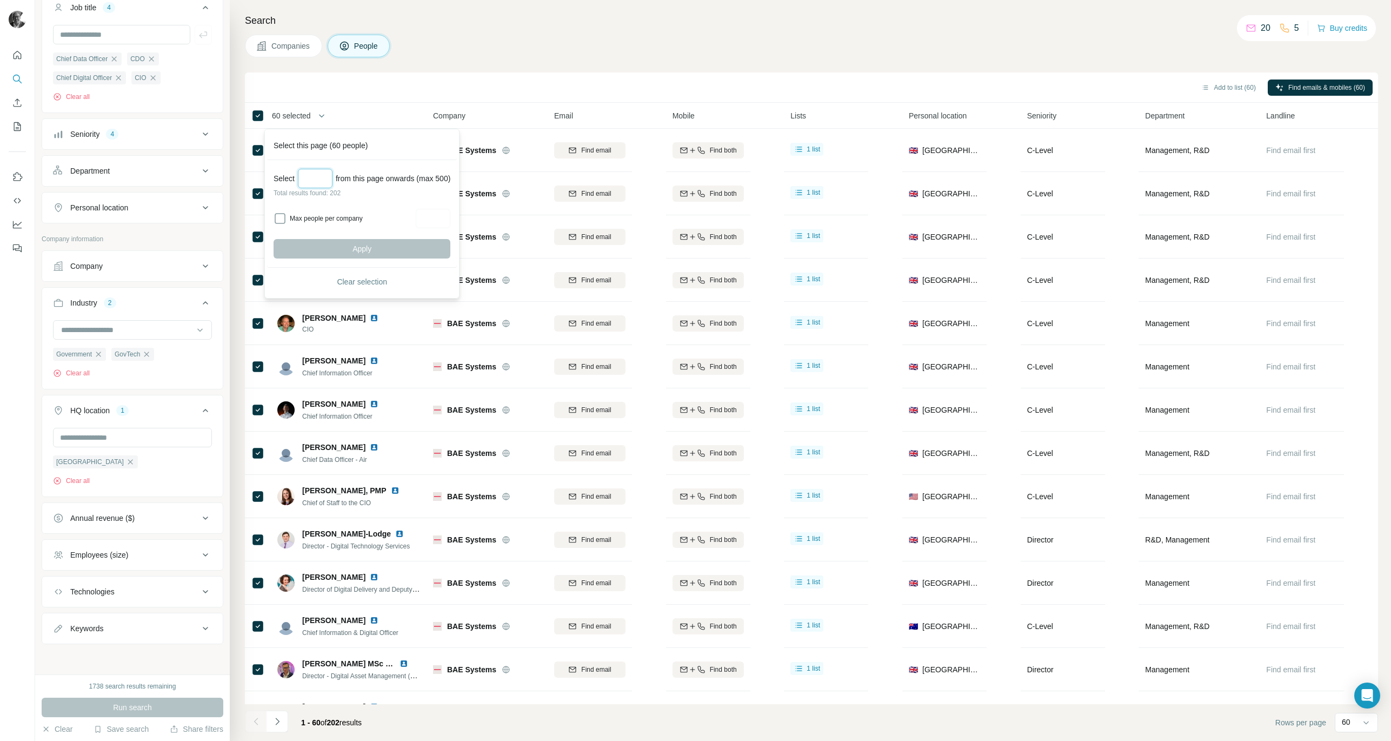
click at [315, 175] on input "Select a number (up to 500)" at bounding box center [315, 178] width 35 height 19
type input "***"
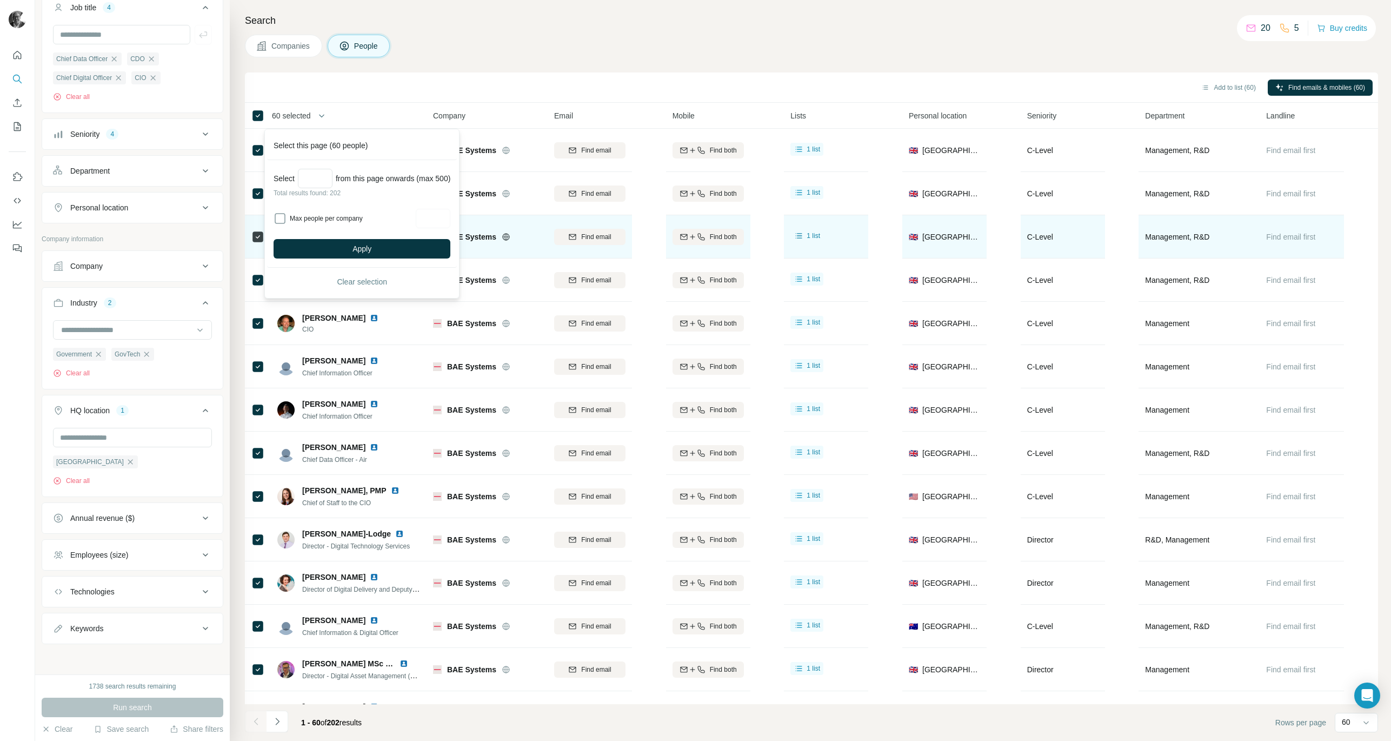
click at [354, 249] on button "Apply" at bounding box center [362, 248] width 177 height 19
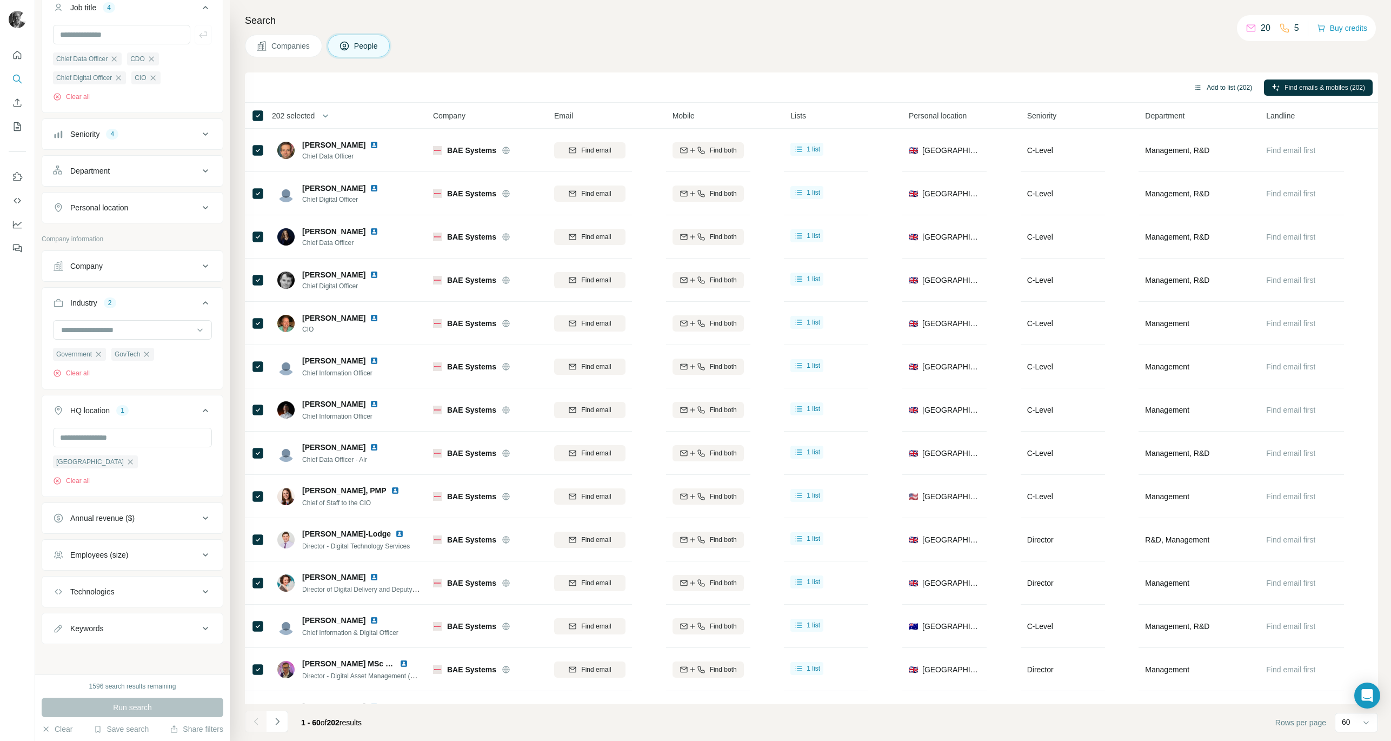
click at [1220, 86] on button "Add to list (202)" at bounding box center [1223, 87] width 74 height 16
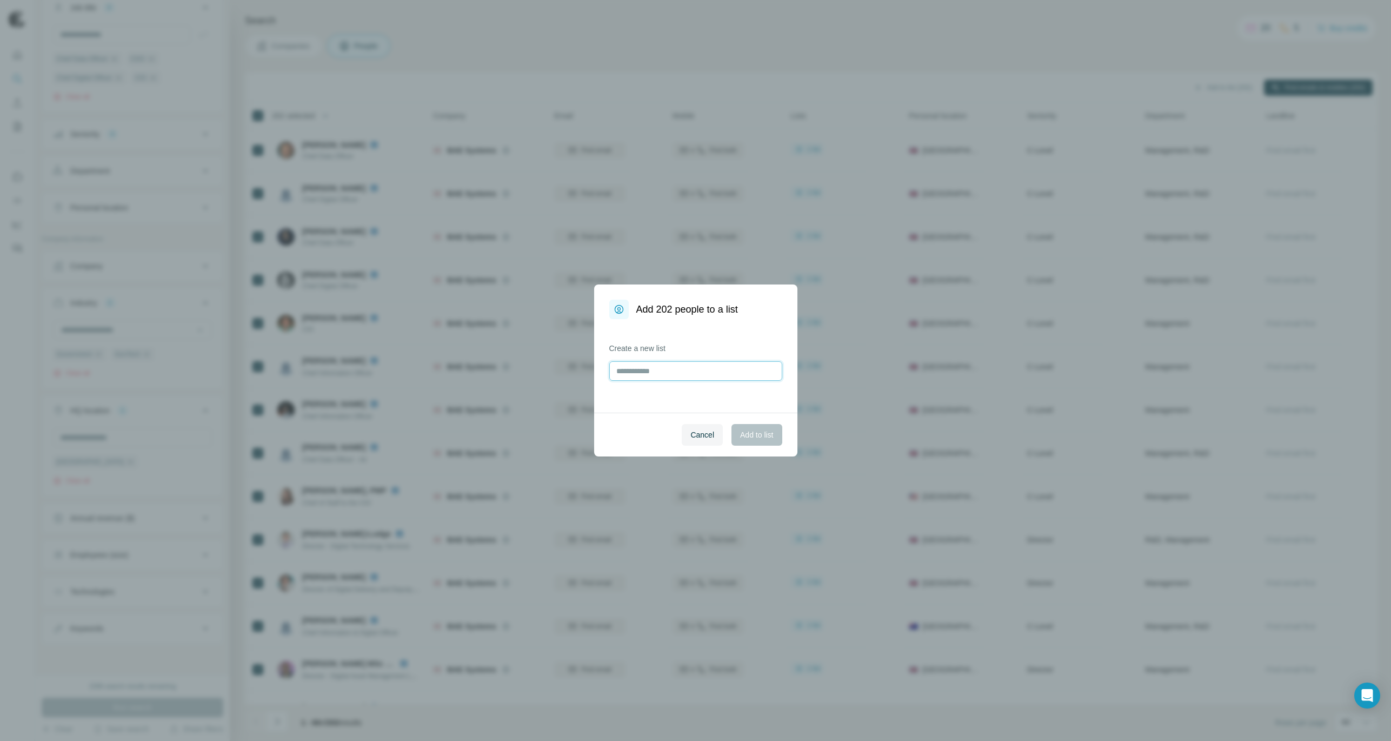
click at [743, 363] on input "text" at bounding box center [695, 370] width 173 height 19
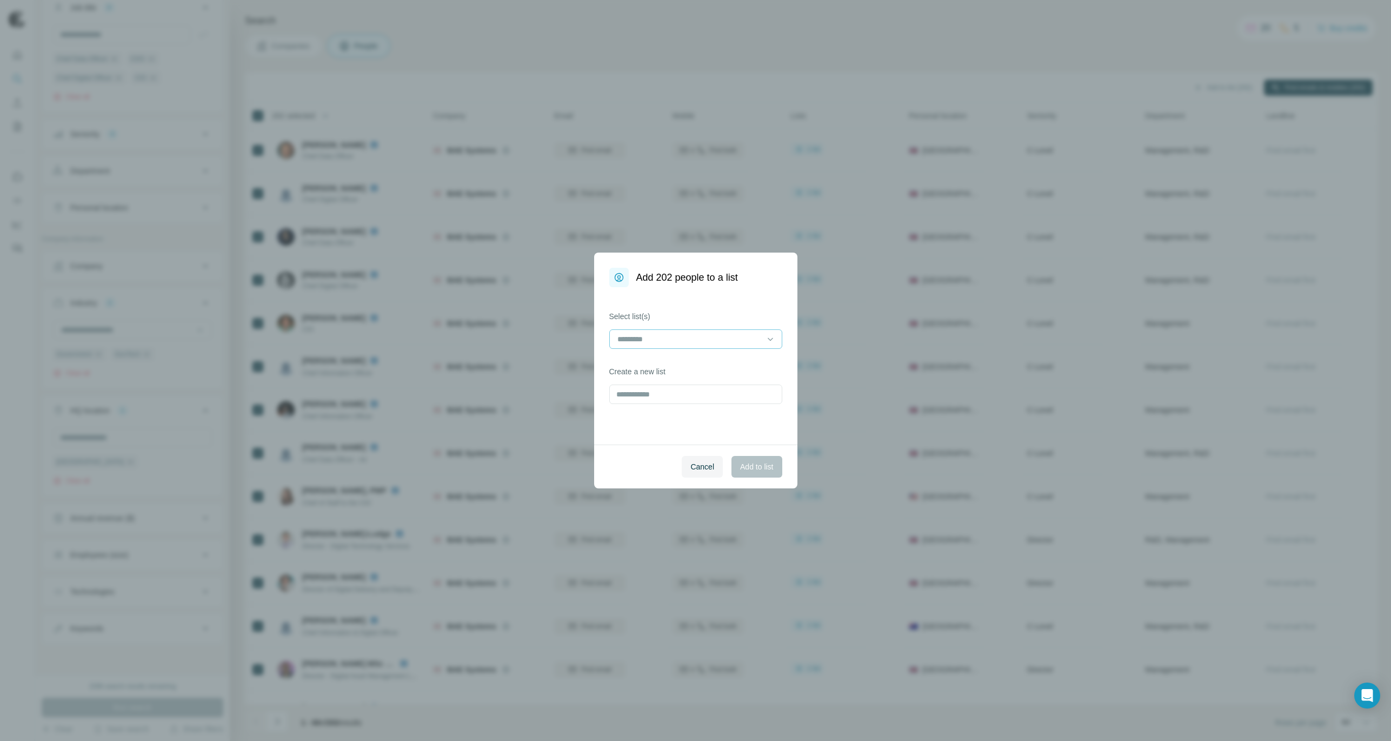
click at [710, 331] on div at bounding box center [689, 339] width 146 height 18
click at [697, 363] on p "Data Leaders UK - Public Sector 2" at bounding box center [676, 363] width 116 height 11
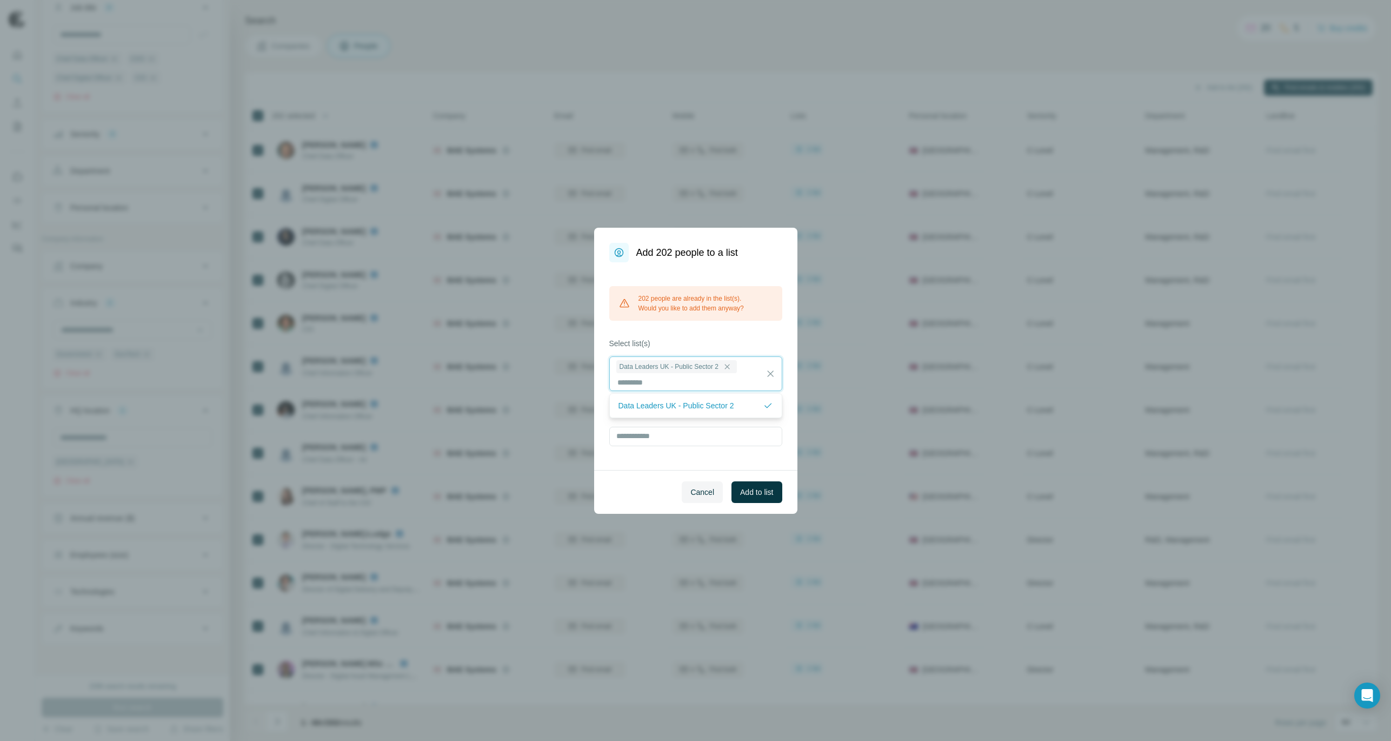
scroll to position [1, 0]
click at [717, 490] on button "Cancel" at bounding box center [702, 492] width 41 height 22
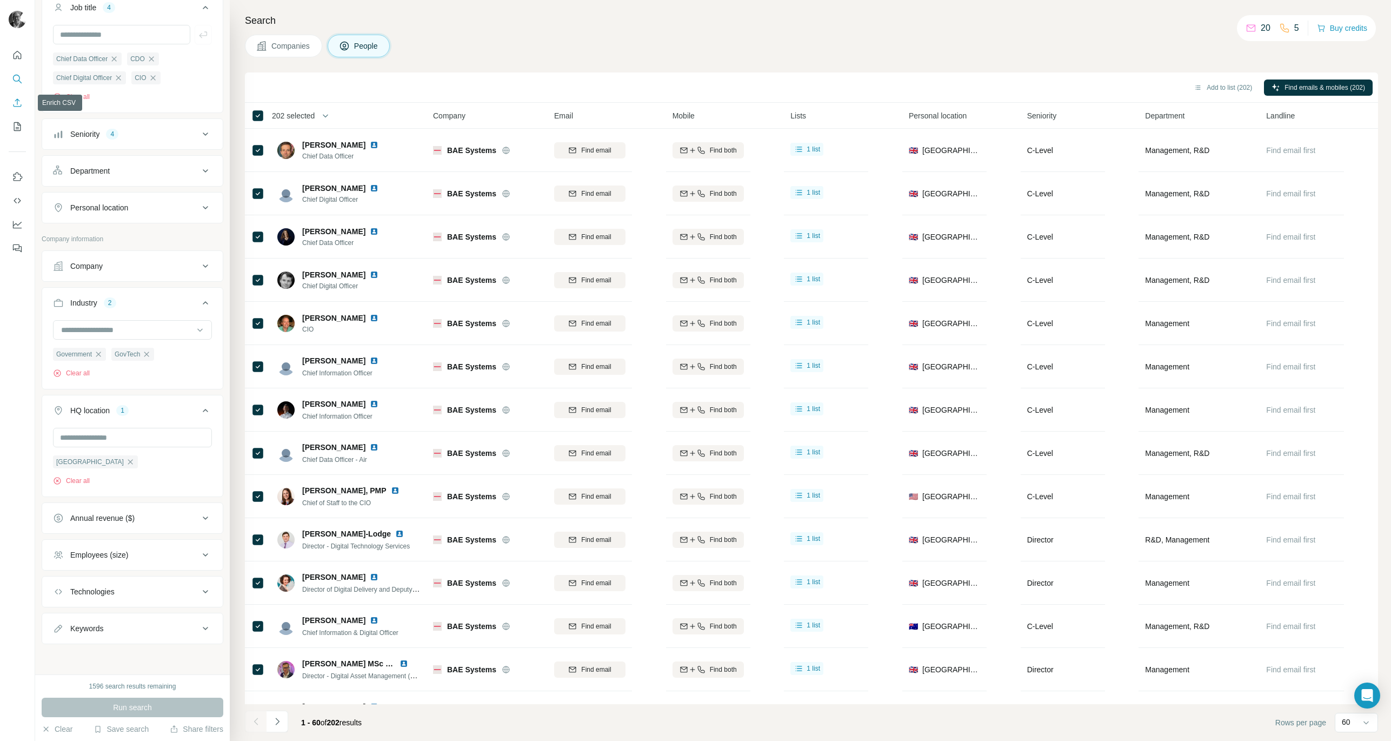
click at [19, 100] on icon "Enrich CSV" at bounding box center [18, 102] width 8 height 8
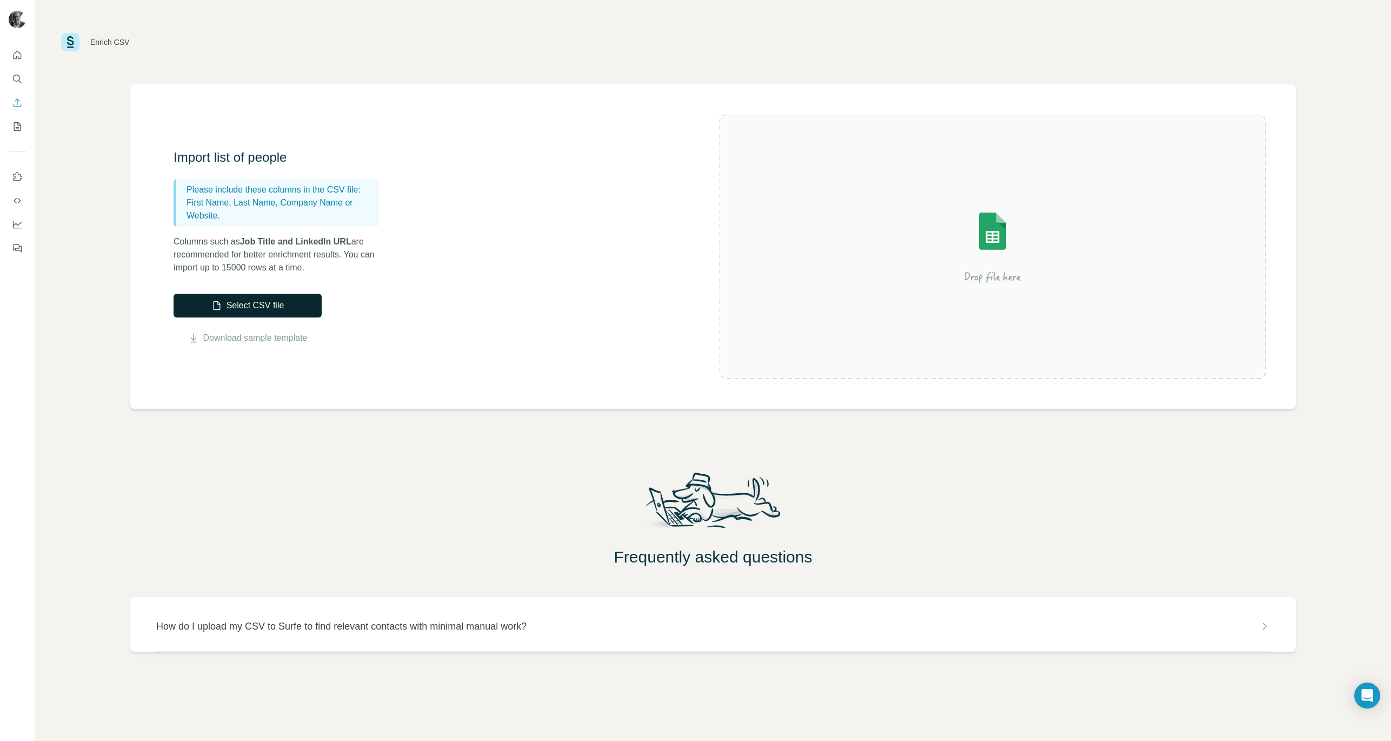
click at [270, 308] on button "Select CSV file" at bounding box center [248, 306] width 148 height 24
click at [16, 55] on icon "Quick start" at bounding box center [17, 55] width 11 height 11
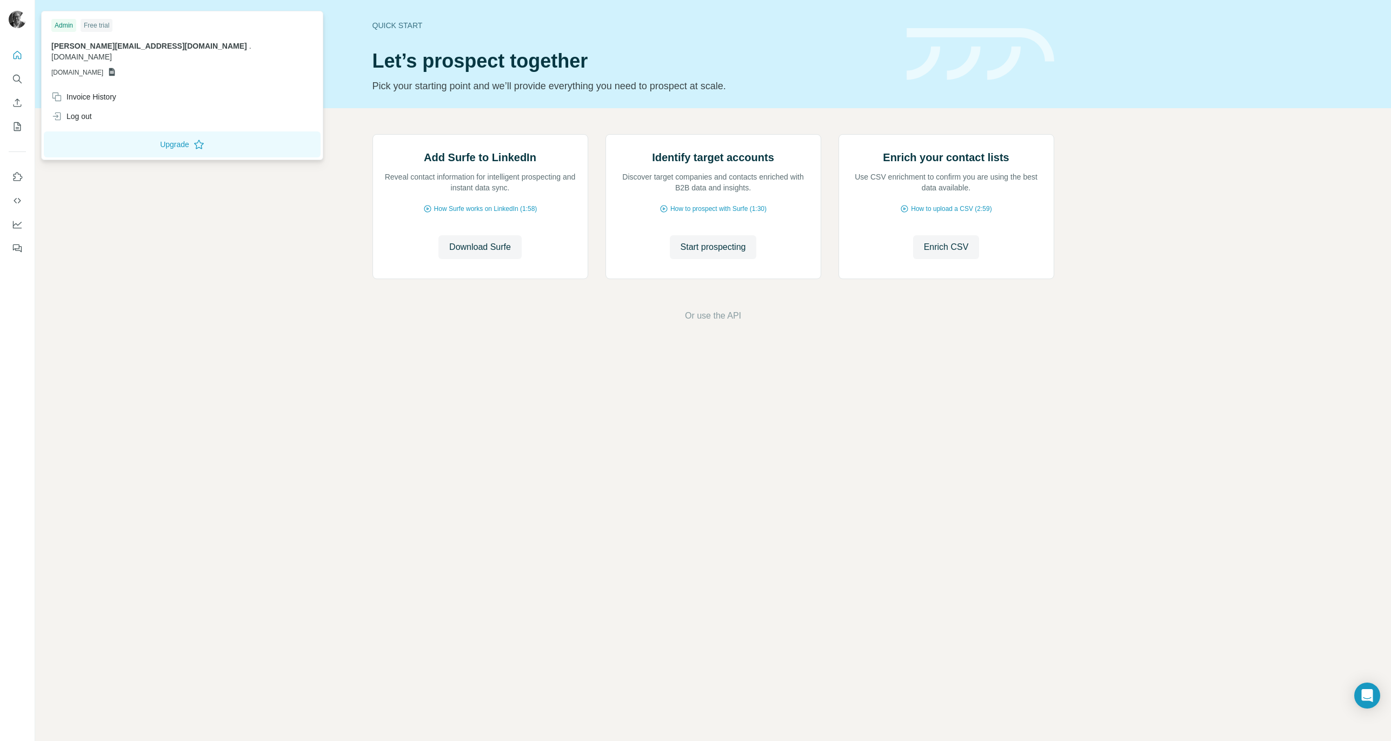
click at [21, 18] on img at bounding box center [17, 19] width 17 height 17
click at [19, 18] on img at bounding box center [17, 19] width 17 height 17
click at [84, 68] on span "[DOMAIN_NAME]" at bounding box center [77, 73] width 52 height 10
click at [90, 91] on div "Invoice History" at bounding box center [83, 96] width 65 height 11
click at [19, 102] on icon "Enrich CSV" at bounding box center [17, 102] width 11 height 11
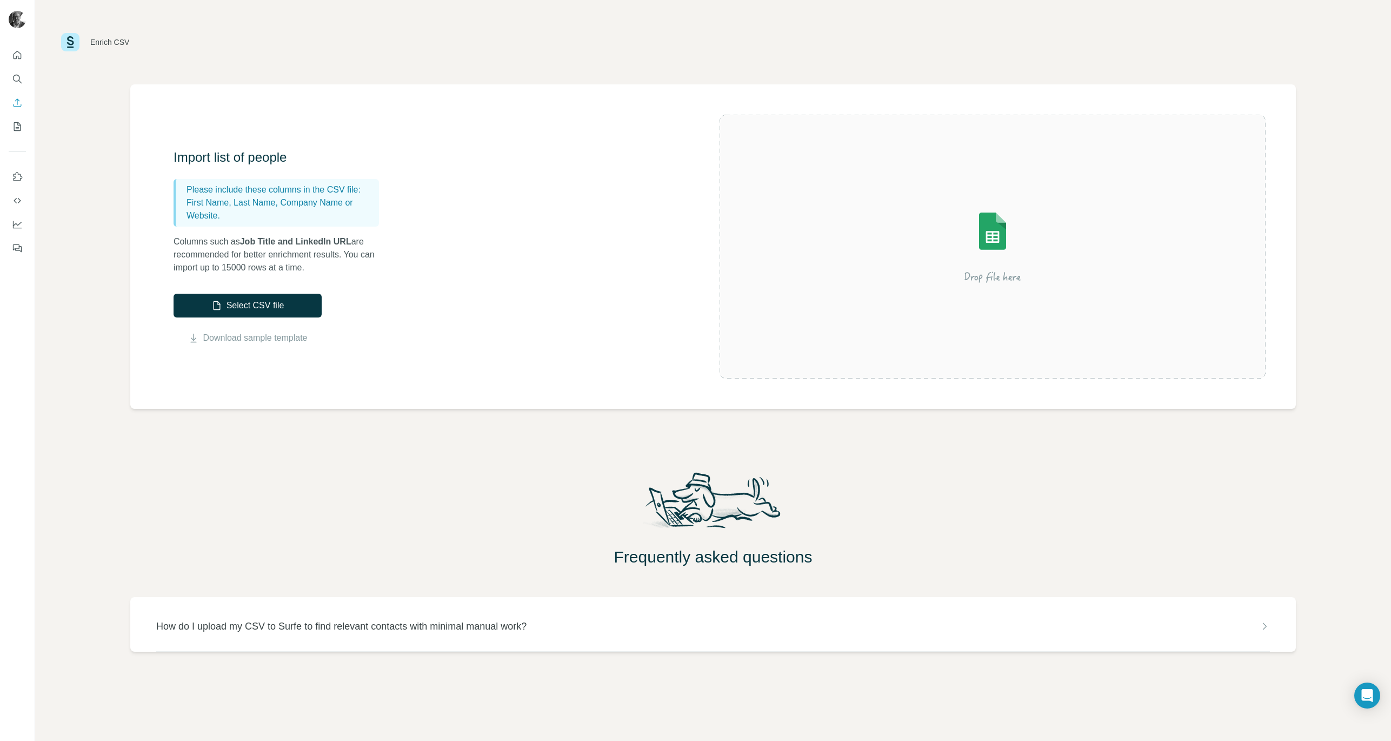
click at [1267, 625] on icon at bounding box center [1264, 626] width 11 height 11
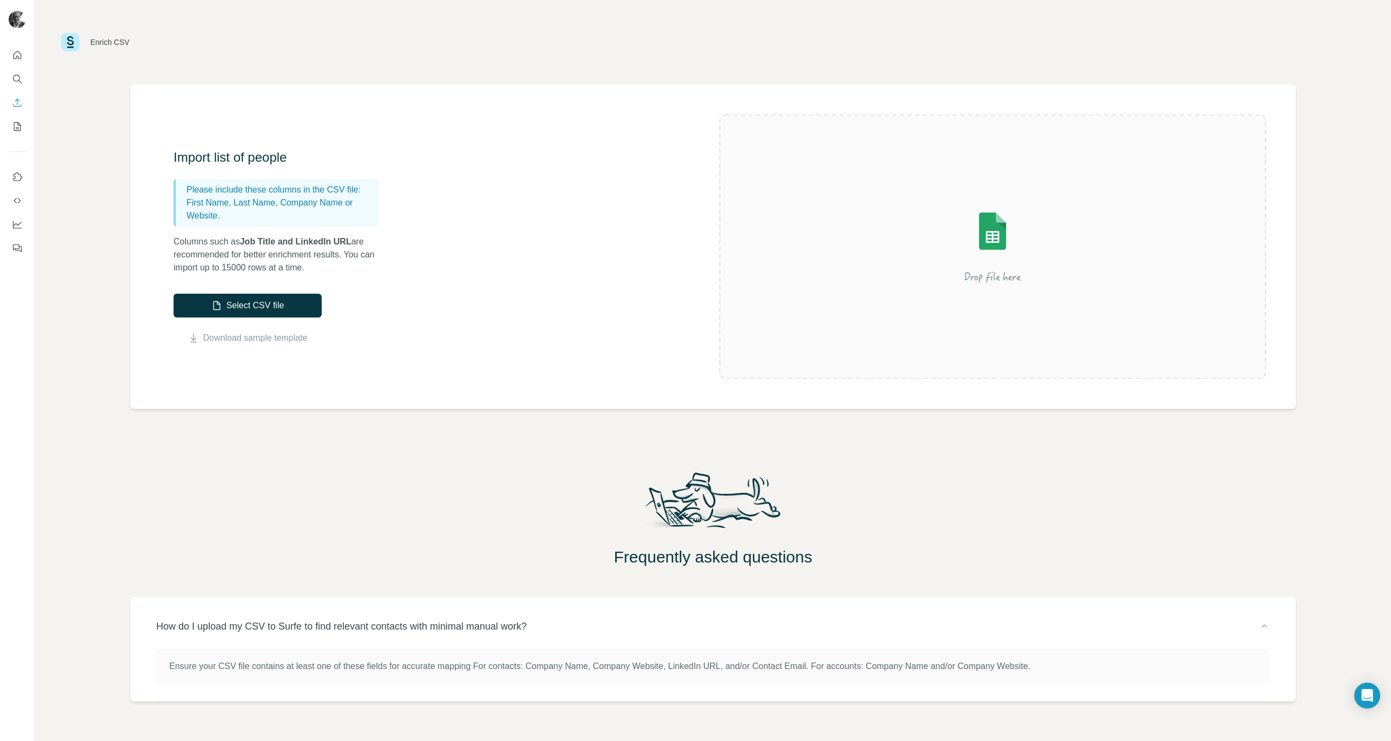
click at [1141, 550] on h2 "Frequently asked questions" at bounding box center [713, 556] width 1356 height 19
click at [978, 229] on img at bounding box center [992, 247] width 195 height 130
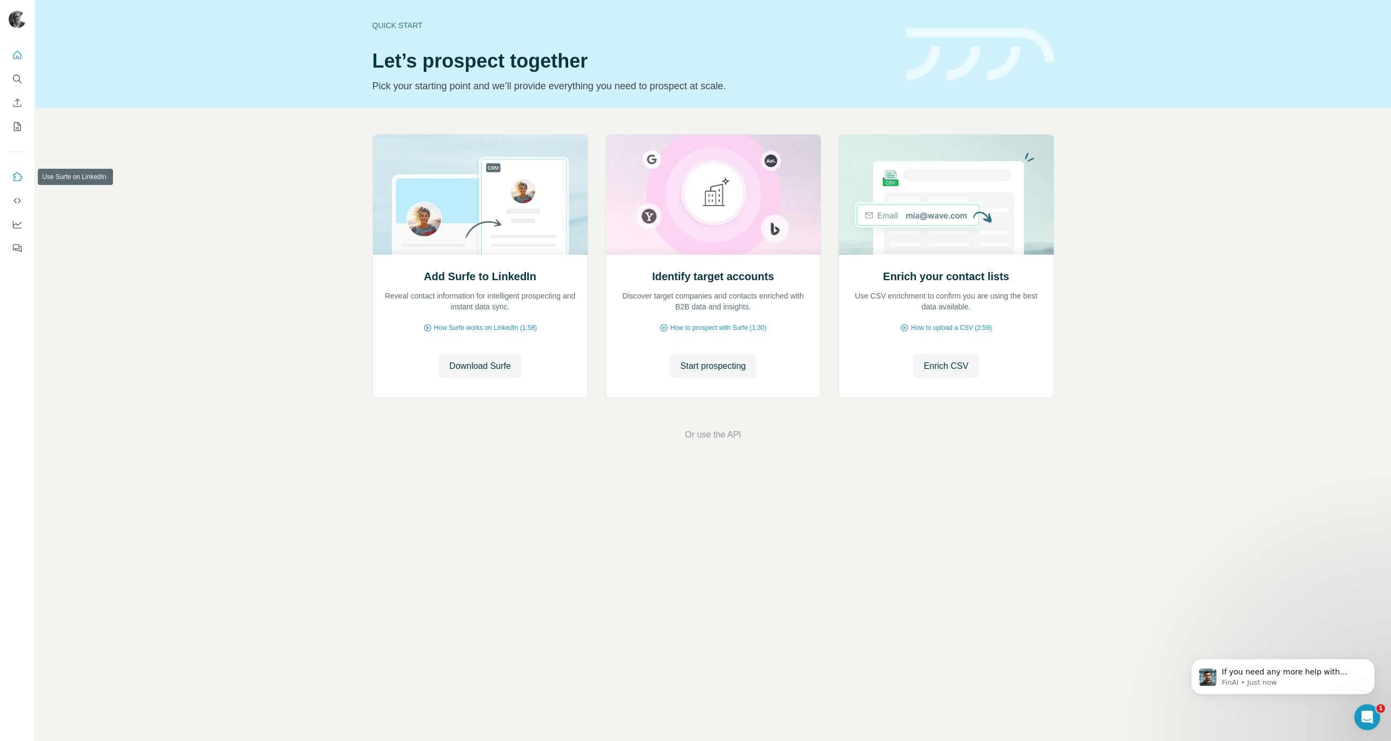
click at [18, 174] on icon "Use Surfe on LinkedIn" at bounding box center [18, 176] width 9 height 9
